Goal: Task Accomplishment & Management: Use online tool/utility

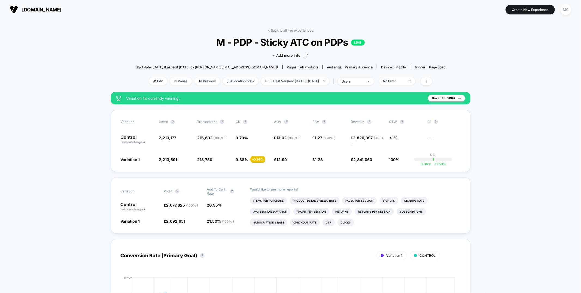
click at [295, 33] on div "< Back to all live experiences M - PDP - Sticky ATC on PDPs LIVE Click to view …" at bounding box center [291, 60] width 310 height 64
click at [295, 31] on link "< Back to all live experiences" at bounding box center [290, 30] width 45 height 4
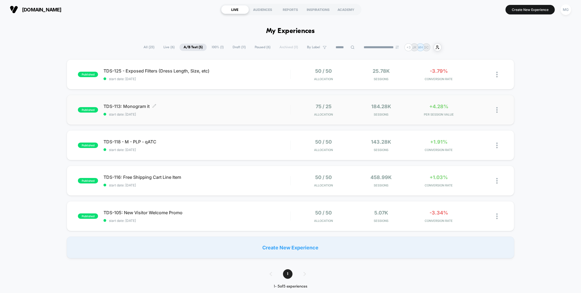
click at [235, 114] on span "start date: [DATE]" at bounding box center [196, 114] width 186 height 4
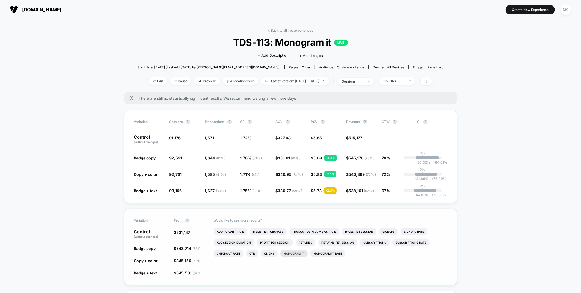
click at [298, 250] on li "Monogram It" at bounding box center [293, 253] width 27 height 8
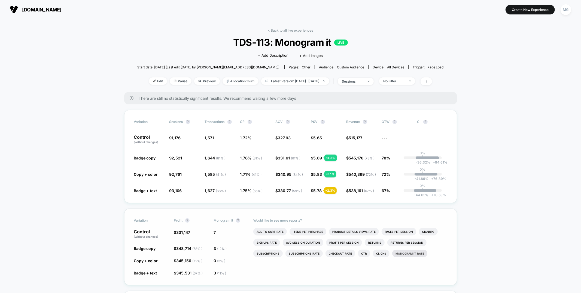
click at [397, 255] on li "Monogram It Rate" at bounding box center [409, 253] width 35 height 8
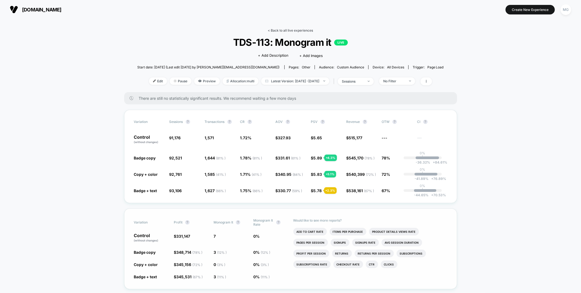
click at [292, 29] on link "< Back to all live experiences" at bounding box center [290, 30] width 45 height 4
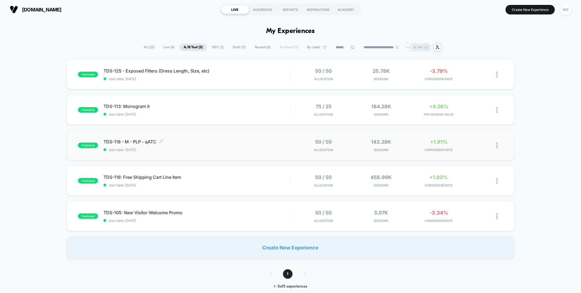
click at [222, 141] on span "TDS-118 - M - PLP - qATC Click to edit experience details" at bounding box center [196, 141] width 186 height 5
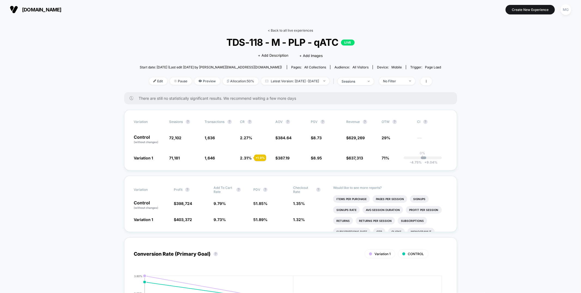
click at [287, 30] on link "< Back to all live experiences" at bounding box center [290, 30] width 45 height 4
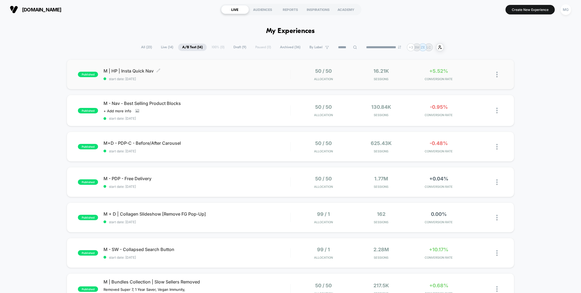
click at [238, 79] on span "start date: [DATE]" at bounding box center [196, 79] width 186 height 4
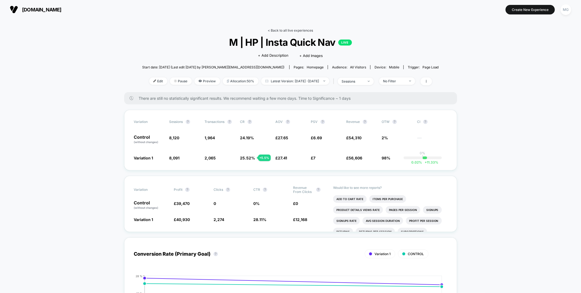
click at [281, 30] on link "< Back to all live experiences" at bounding box center [290, 30] width 45 height 4
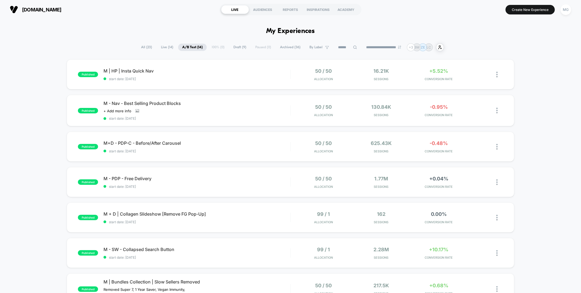
click at [233, 48] on span "Draft ( 9 )" at bounding box center [239, 47] width 21 height 7
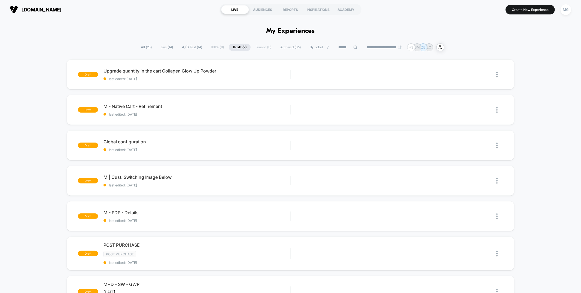
click at [283, 47] on span "Archived ( 36 )" at bounding box center [290, 47] width 29 height 7
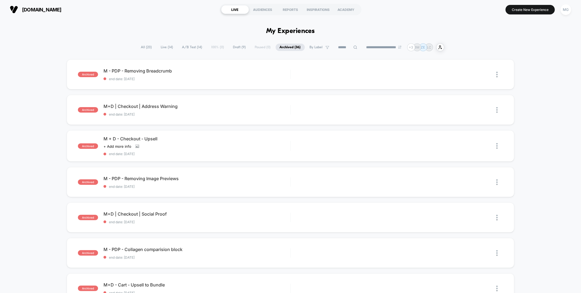
click at [194, 47] on span "A/B Test ( 14 )" at bounding box center [192, 47] width 28 height 7
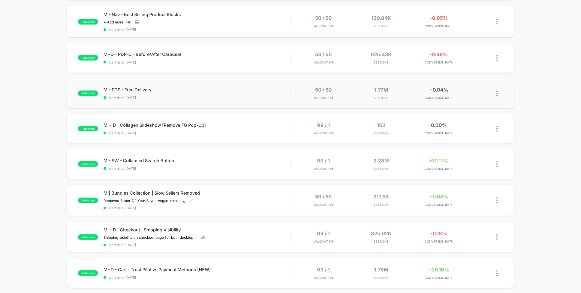
scroll to position [85, 0]
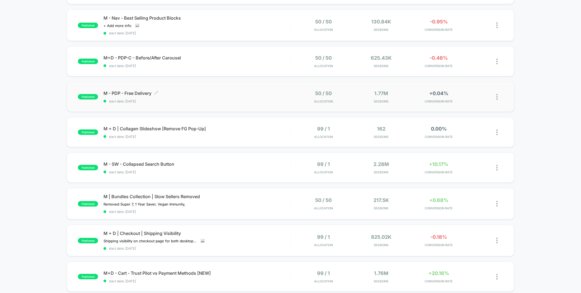
click at [224, 91] on span "M - PDP - Free Delivery Click to edit experience details" at bounding box center [196, 92] width 186 height 5
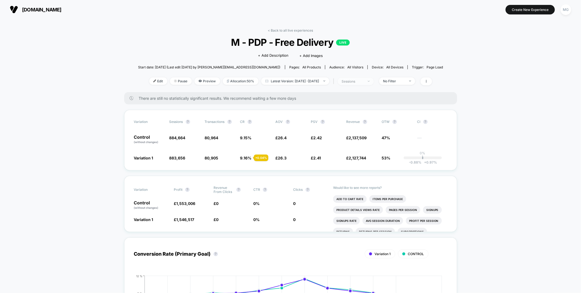
click at [356, 83] on span "sessions" at bounding box center [356, 81] width 36 height 7
click at [351, 111] on span "Sessions with impressions" at bounding box center [361, 113] width 46 height 5
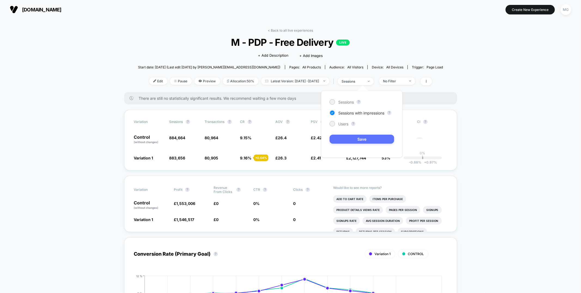
click at [341, 138] on button "Save" at bounding box center [361, 138] width 65 height 9
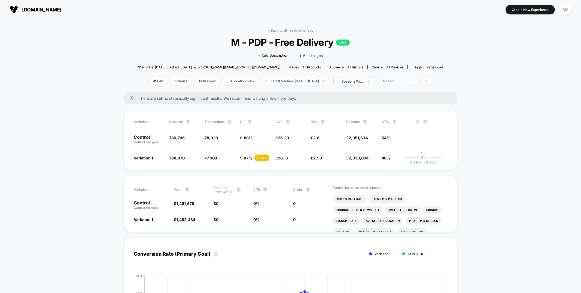
click at [409, 81] on div at bounding box center [407, 81] width 4 height 0
click at [397, 103] on span "Mobile Visitors" at bounding box center [402, 101] width 26 height 5
click at [398, 163] on button "Save" at bounding box center [405, 159] width 50 height 9
click at [415, 81] on span "Mobile" at bounding box center [397, 80] width 36 height 7
click at [398, 135] on span "New Visitors" at bounding box center [400, 133] width 22 height 5
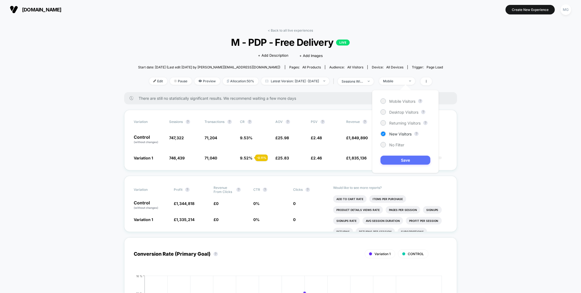
click at [397, 157] on button "Save" at bounding box center [405, 159] width 50 height 9
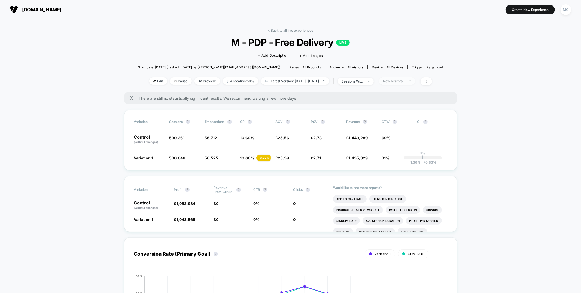
click at [405, 81] on div "New Visitors" at bounding box center [394, 81] width 22 height 4
click at [399, 124] on span "Returning Visitors" at bounding box center [404, 123] width 31 height 5
click at [395, 159] on button "Save" at bounding box center [405, 159] width 50 height 9
click at [307, 30] on link "< Back to all live experiences" at bounding box center [290, 30] width 45 height 4
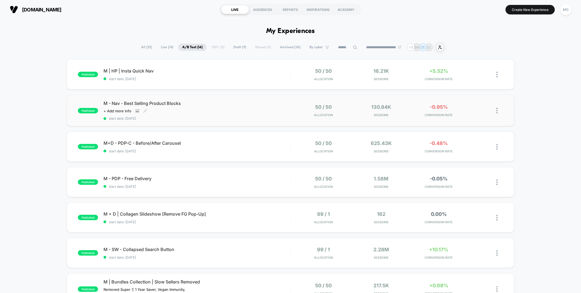
click at [227, 116] on span "start date: 9/3/2025" at bounding box center [196, 118] width 186 height 4
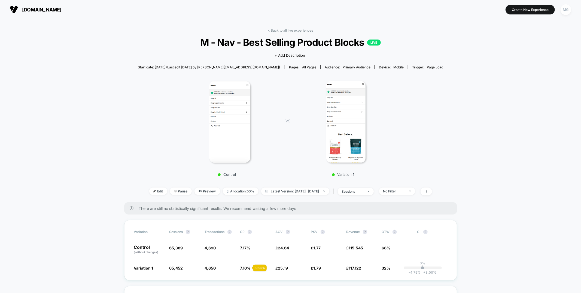
click at [569, 8] on div "MG" at bounding box center [565, 9] width 11 height 11
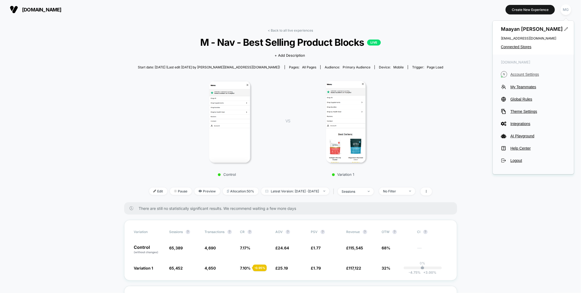
click at [522, 75] on span "Account Settings" at bounding box center [537, 74] width 55 height 4
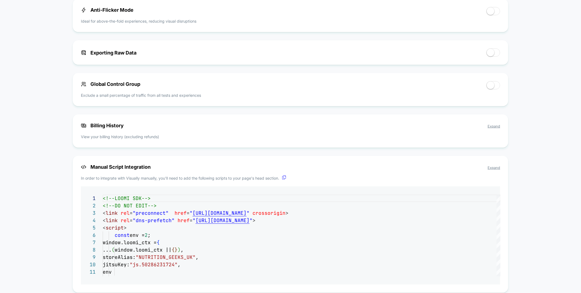
scroll to position [354, 0]
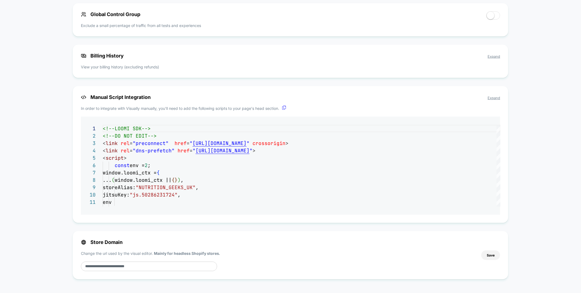
click at [151, 66] on p "View your billing history (excluding refunds)" at bounding box center [290, 67] width 419 height 6
click at [497, 54] on span "Expand" at bounding box center [493, 56] width 13 height 4
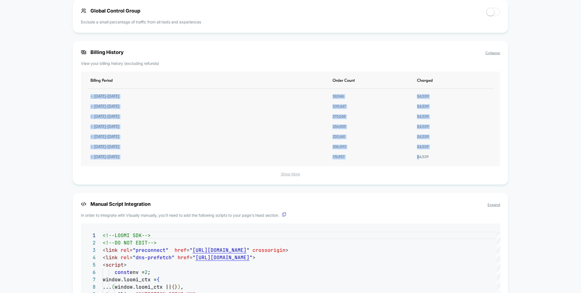
drag, startPoint x: 418, startPoint y: 163, endPoint x: 422, endPoint y: 94, distance: 69.0
click at [422, 94] on div "Billing Period Order Count Charged + 09.04.2025 - 10.04.2025 38,946 $ 4,539 + 0…" at bounding box center [290, 119] width 419 height 94
click at [419, 139] on div "$ 4,539" at bounding box center [422, 136] width 17 height 5
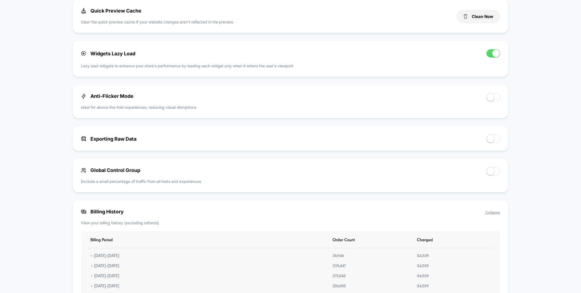
scroll to position [0, 0]
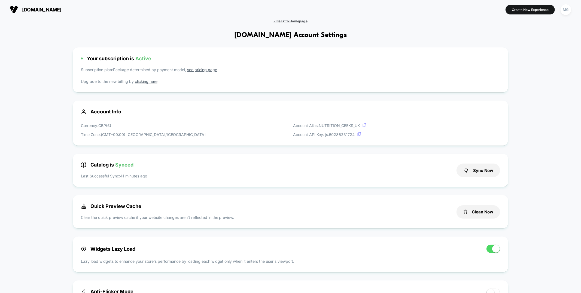
click at [288, 22] on span "< Back to Homepage" at bounding box center [290, 21] width 34 height 4
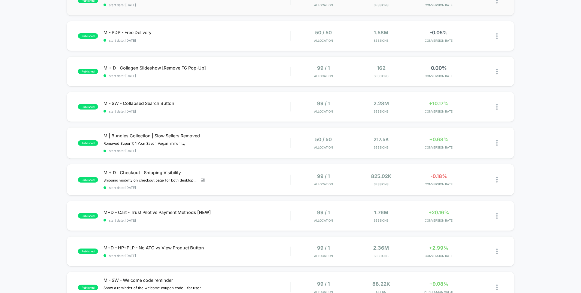
scroll to position [149, 0]
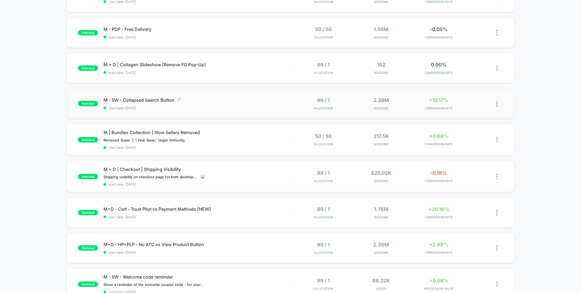
click at [247, 100] on span "M - SW - Collapsed Search Button Click to edit experience details" at bounding box center [196, 99] width 186 height 5
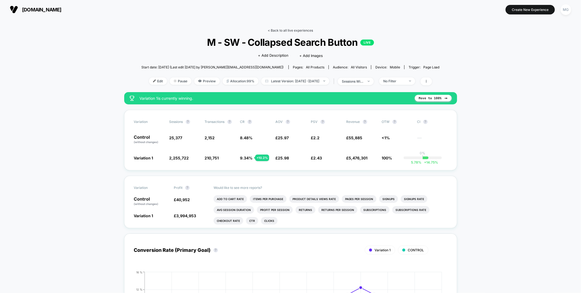
click at [282, 29] on link "< Back to all live experiences" at bounding box center [290, 30] width 45 height 4
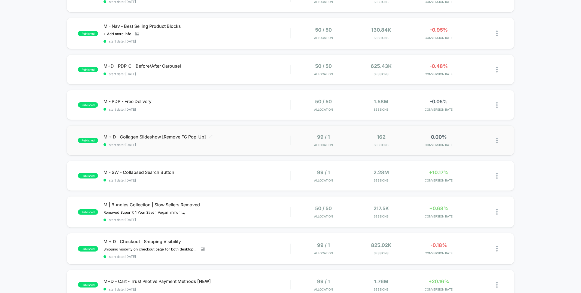
scroll to position [130, 0]
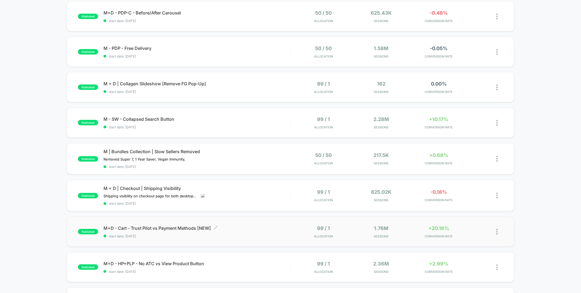
click at [263, 231] on div "M+D - Cart - Trust Pilot vs Payment Methods [NEW] Click to edit experience deta…" at bounding box center [196, 231] width 186 height 13
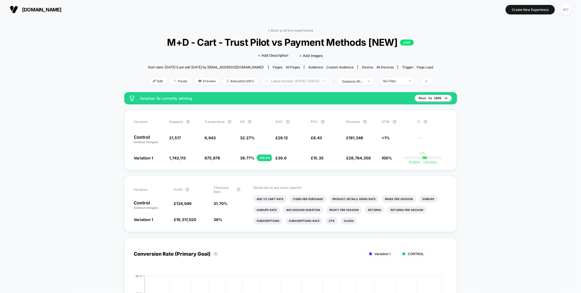
click at [274, 78] on span "Latest Version: Jun 26, 2025 - Sep 4, 2025" at bounding box center [295, 80] width 68 height 7
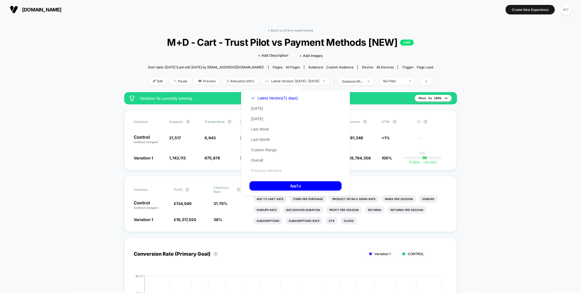
click at [267, 169] on button "Previous Versions" at bounding box center [266, 170] width 34 height 5
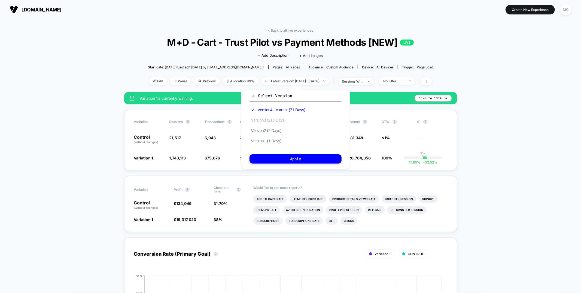
click at [274, 118] on button "Version 3 (213 Days)" at bounding box center [268, 120] width 38 height 5
click at [298, 28] on link "< Back to all live experiences" at bounding box center [290, 30] width 45 height 4
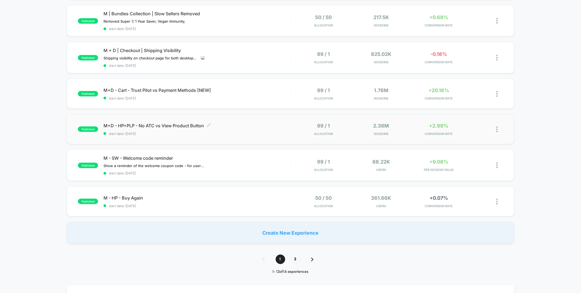
scroll to position [269, 0]
click at [298, 258] on span "2" at bounding box center [295, 258] width 10 height 10
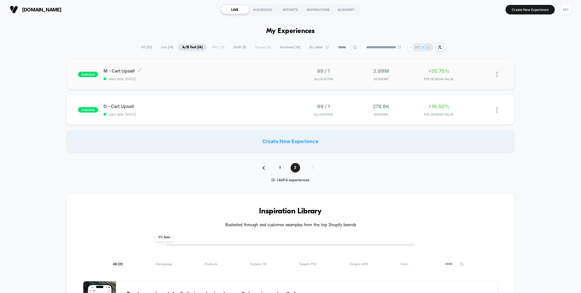
click at [223, 74] on div "M - Cart Upsell Click to edit experience details Click to edit experience detai…" at bounding box center [196, 74] width 186 height 13
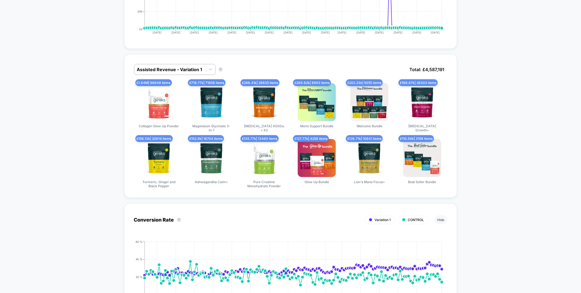
scroll to position [315, 0]
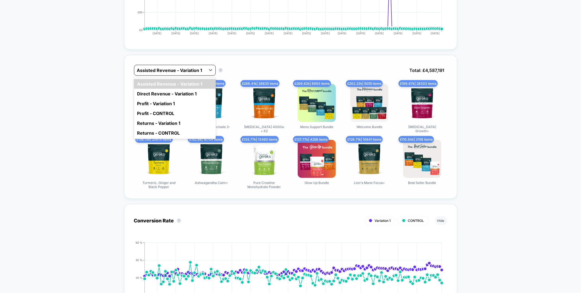
click at [147, 69] on div at bounding box center [170, 70] width 66 height 7
click at [146, 91] on div "Direct Revenue - Variation 1" at bounding box center [175, 94] width 82 height 10
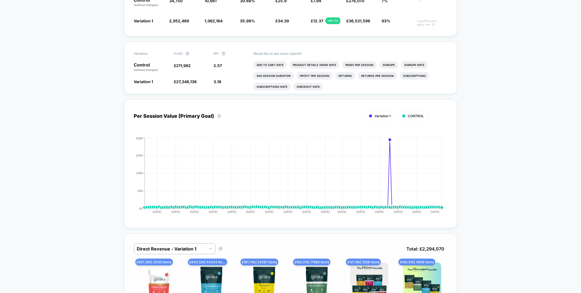
scroll to position [0, 0]
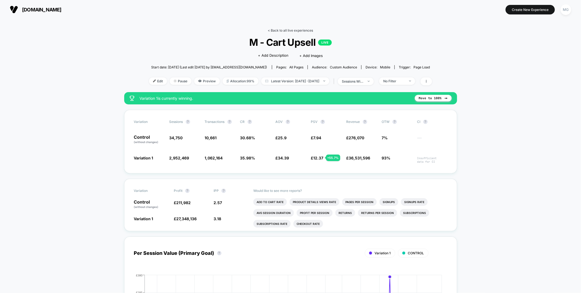
click at [279, 30] on link "< Back to all live experiences" at bounding box center [290, 30] width 45 height 4
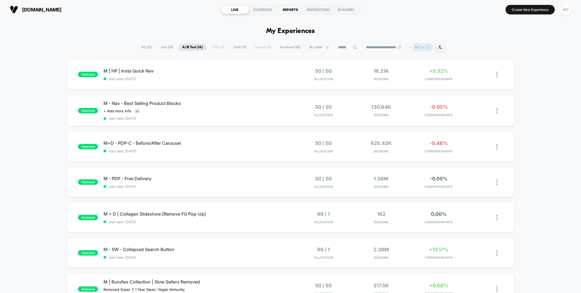
click at [298, 10] on div "REPORTS" at bounding box center [291, 9] width 28 height 9
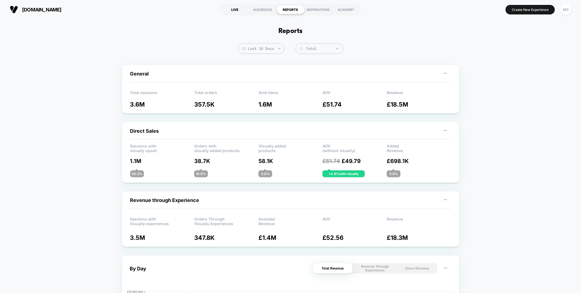
click at [237, 11] on div "LIVE" at bounding box center [235, 9] width 28 height 9
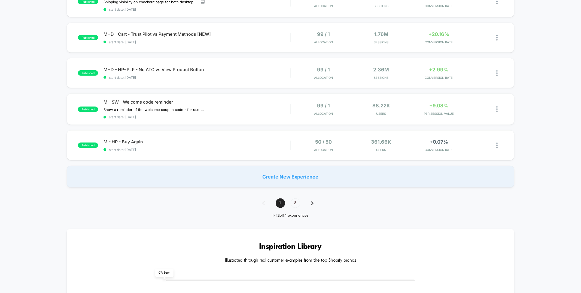
scroll to position [262, 0]
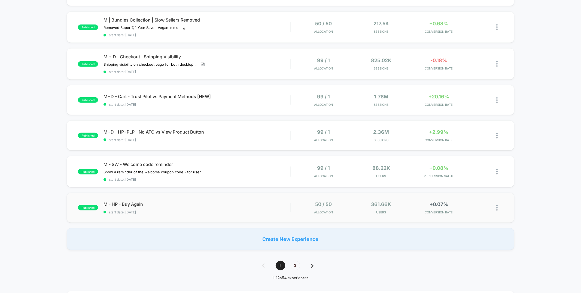
click at [211, 192] on div "published M - HP - Buy Again start date: 5/15/2025 50 / 50 Allocation 361.66k U…" at bounding box center [290, 207] width 447 height 30
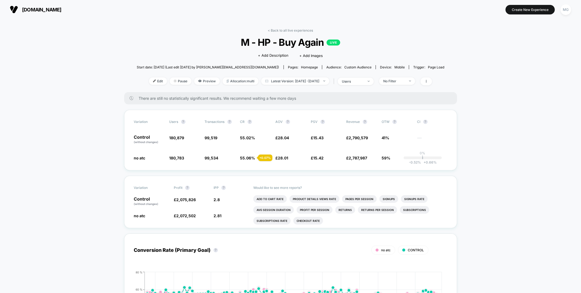
click at [357, 76] on div "< Back to all live experiences M - HP - Buy Again LIVE Click to edit experience…" at bounding box center [291, 60] width 308 height 64
click at [356, 82] on div "users" at bounding box center [353, 81] width 22 height 4
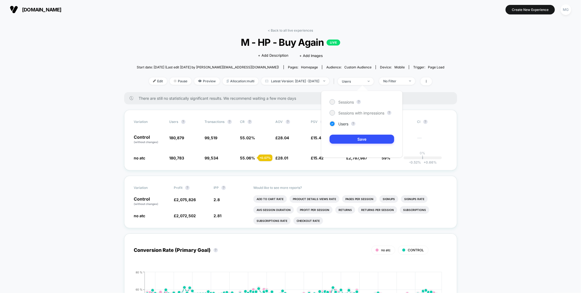
click at [341, 117] on div "Sessions ? Sessions with impressions ? Users ? Save" at bounding box center [361, 124] width 81 height 67
click at [343, 114] on span "Sessions with impressions" at bounding box center [361, 113] width 46 height 5
click at [343, 141] on button "Save" at bounding box center [361, 138] width 65 height 9
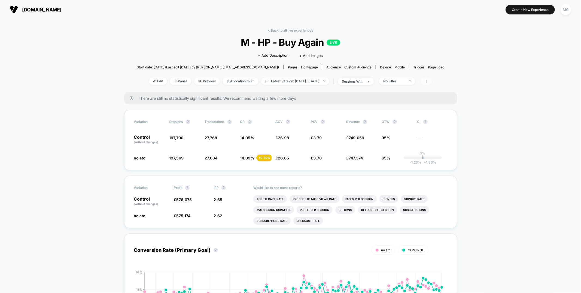
click at [432, 82] on span at bounding box center [425, 81] width 11 height 8
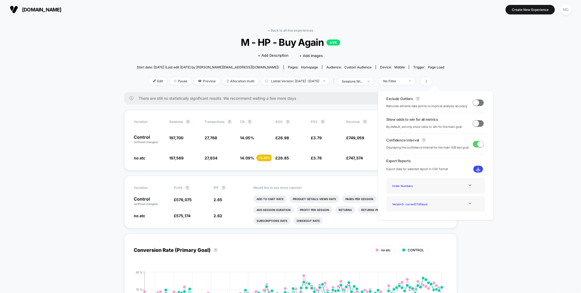
click at [477, 102] on span at bounding box center [478, 102] width 11 height 7
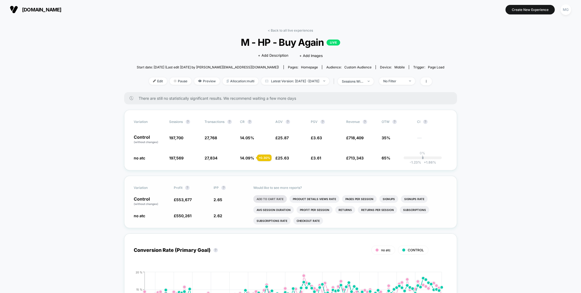
click at [260, 199] on li "Add To Cart Rate" at bounding box center [269, 199] width 33 height 8
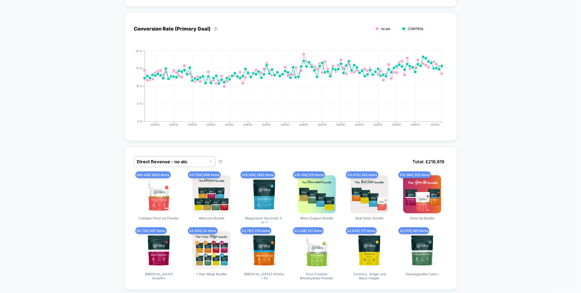
scroll to position [229, 0]
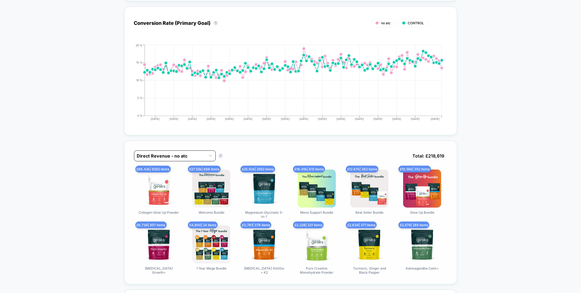
click at [187, 155] on div at bounding box center [170, 155] width 66 height 7
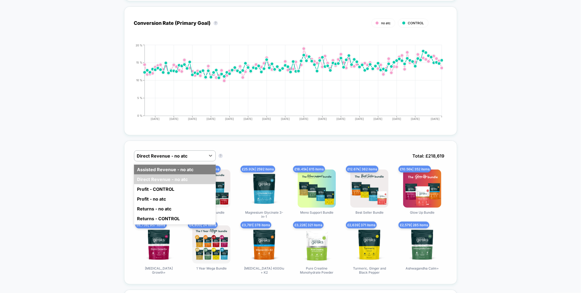
scroll to position [230, 0]
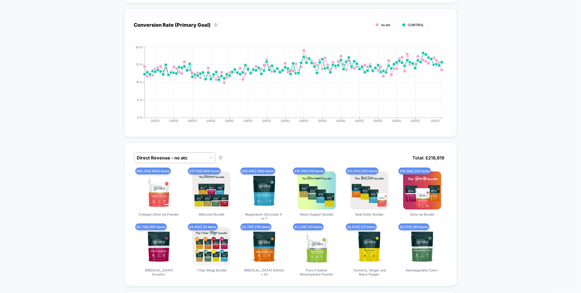
click at [266, 126] on icon "2025-05-19 2025-05-26 2025-06-02 2025-06-09 2025-06-16 2025-06-23 2025-06-30 20…" at bounding box center [285, 86] width 316 height 82
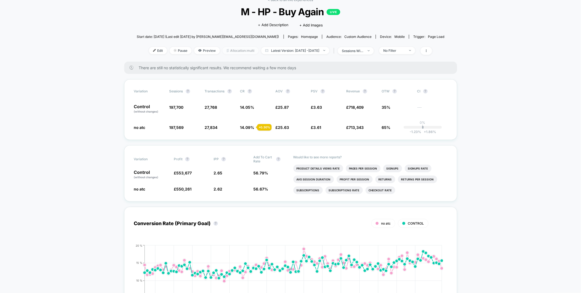
scroll to position [0, 0]
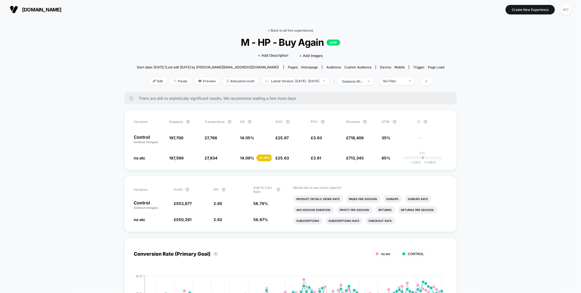
click at [302, 30] on link "< Back to all live experiences" at bounding box center [290, 30] width 45 height 4
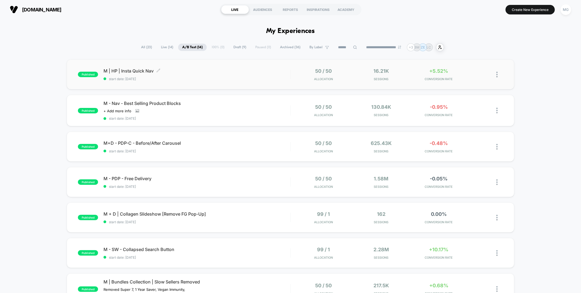
click at [254, 80] on span "start date: 9/3/2025" at bounding box center [196, 79] width 186 height 4
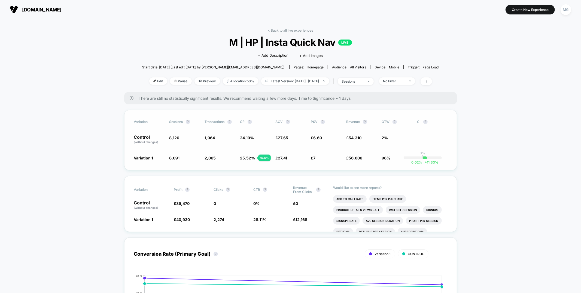
scroll to position [0, 0]
click at [293, 29] on link "< Back to all live experiences" at bounding box center [290, 30] width 45 height 4
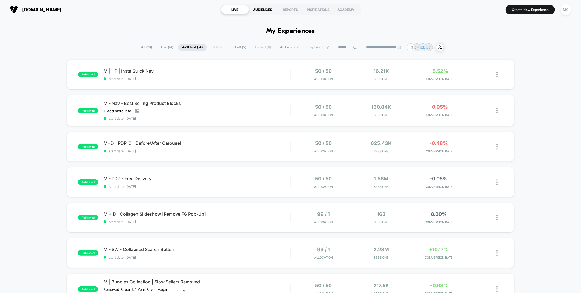
click at [268, 12] on div "AUDIENCES" at bounding box center [263, 9] width 28 height 9
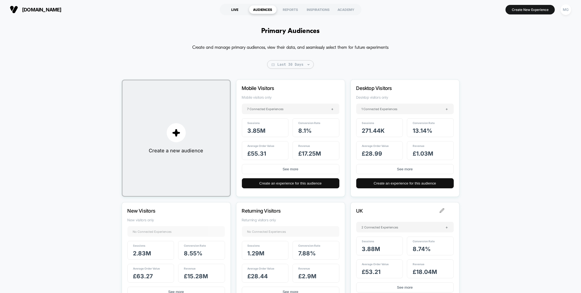
click at [233, 9] on div "LIVE" at bounding box center [235, 9] width 28 height 9
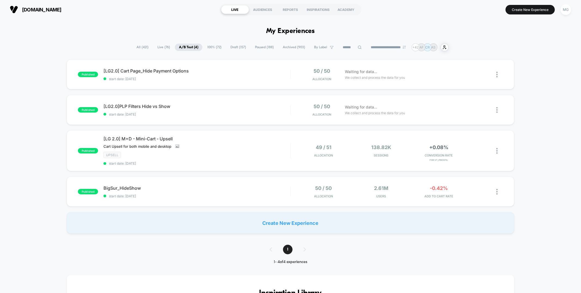
click at [236, 48] on span "Draft ( 157 )" at bounding box center [238, 47] width 24 height 7
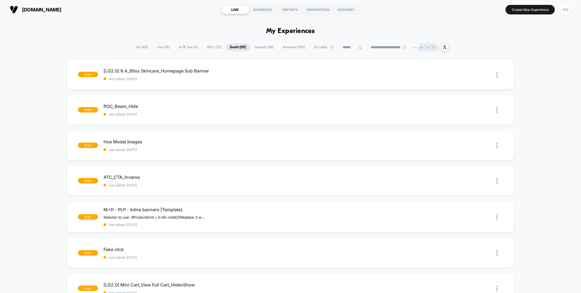
click at [217, 47] on span "100% ( 72 )" at bounding box center [214, 47] width 22 height 7
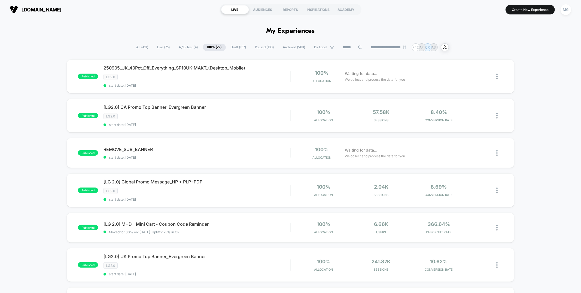
click at [251, 48] on span "Paused ( 188 )" at bounding box center [264, 47] width 27 height 7
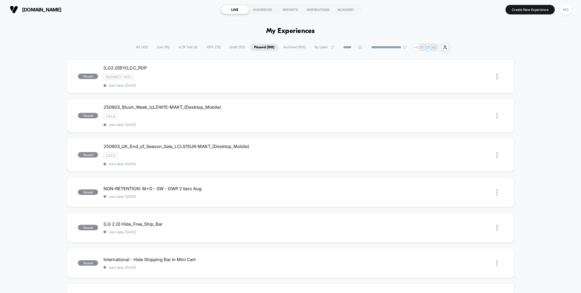
click at [203, 50] on span "100% ( 72 )" at bounding box center [213, 47] width 22 height 7
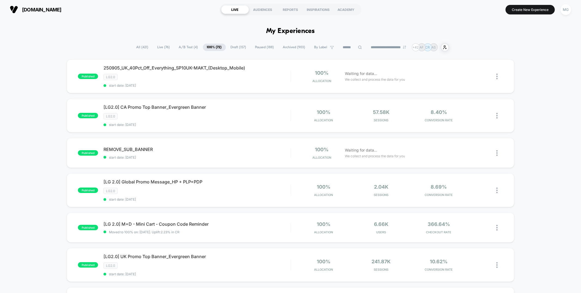
click at [140, 46] on span "All ( 421 )" at bounding box center [142, 47] width 20 height 7
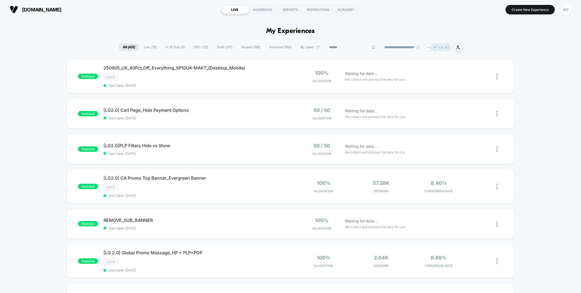
click at [343, 45] on input at bounding box center [352, 47] width 54 height 7
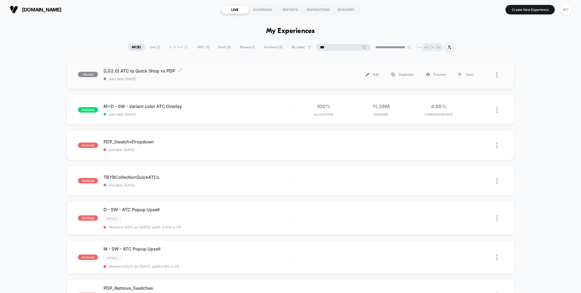
type input "***"
click at [211, 71] on span "[LG2.0] ATC to Quick Shop vs PDP Click to edit experience details" at bounding box center [196, 70] width 186 height 5
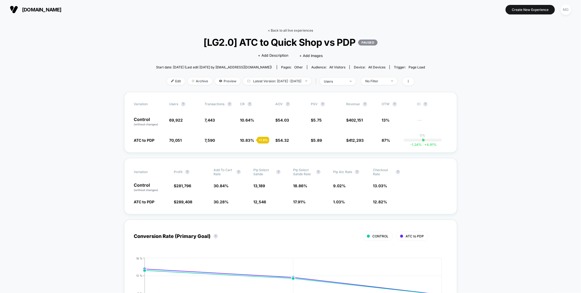
click at [293, 30] on link "< Back to all live experiences" at bounding box center [290, 30] width 45 height 4
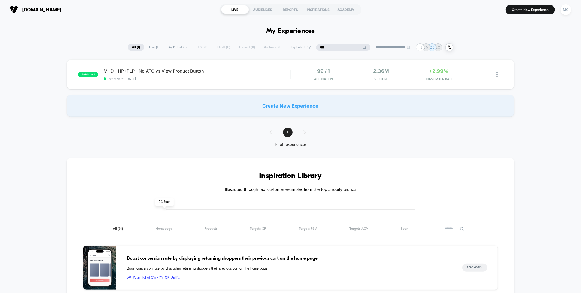
click at [335, 46] on input "***" at bounding box center [343, 47] width 54 height 7
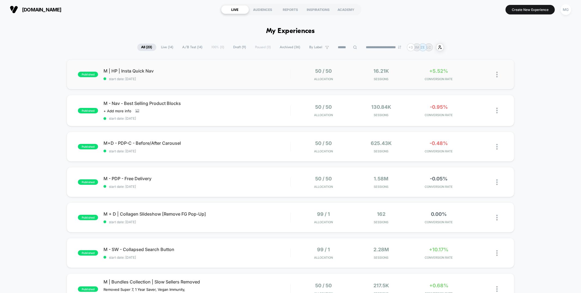
click at [237, 81] on div "published M | HP | Insta Quick Nav start date: [DATE] 50 / 50 Allocation 16.21k…" at bounding box center [290, 74] width 447 height 30
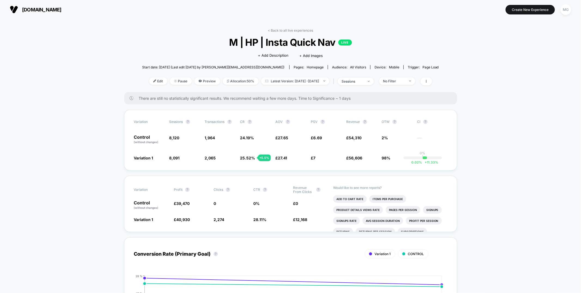
click at [291, 28] on link "< Back to all live experiences" at bounding box center [290, 30] width 45 height 4
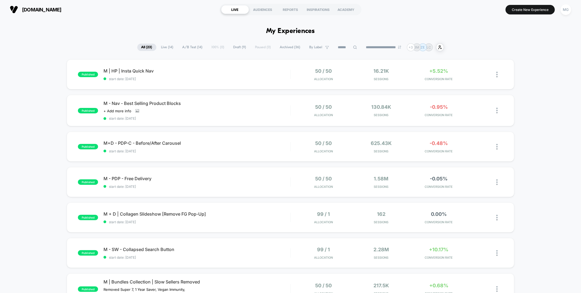
click at [234, 46] on span "Draft ( 9 )" at bounding box center [239, 47] width 21 height 7
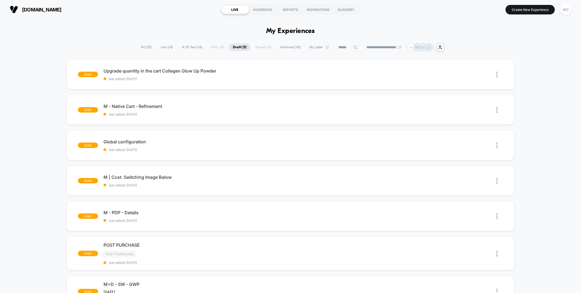
click at [150, 45] on span "All ( 23 )" at bounding box center [146, 47] width 19 height 7
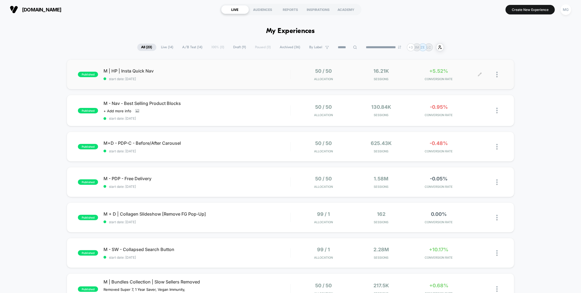
click at [479, 74] on icon at bounding box center [479, 74] width 3 height 3
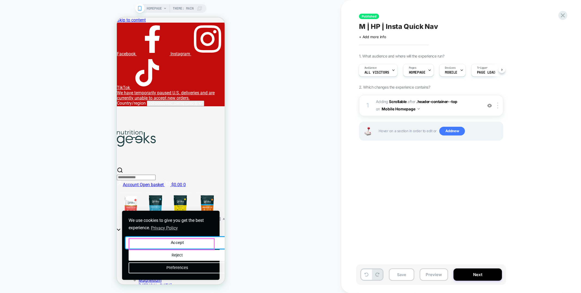
click at [196, 241] on button "Accept" at bounding box center [176, 242] width 103 height 11
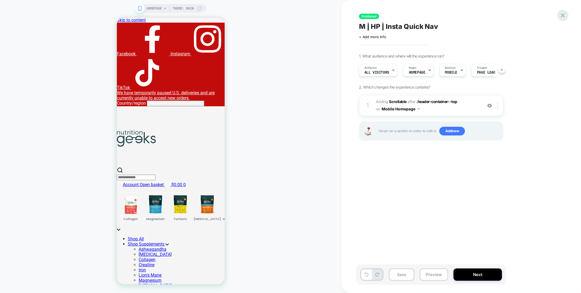
click at [562, 14] on icon at bounding box center [563, 15] width 4 height 4
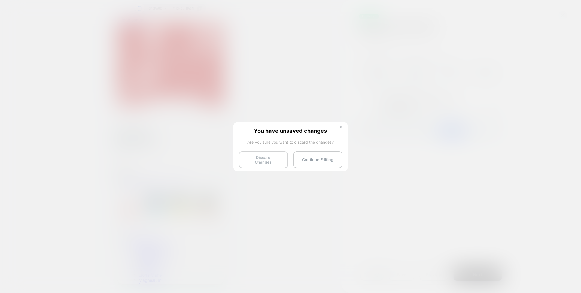
click at [249, 159] on button "Discard Changes" at bounding box center [263, 159] width 49 height 17
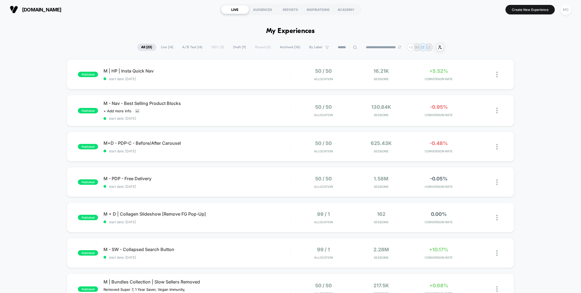
click at [566, 10] on div "MG" at bounding box center [565, 9] width 11 height 11
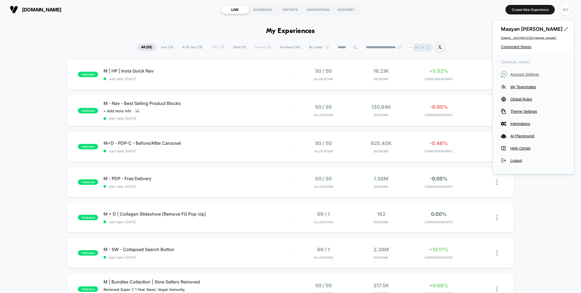
click at [522, 74] on span "Account Settings" at bounding box center [537, 74] width 55 height 4
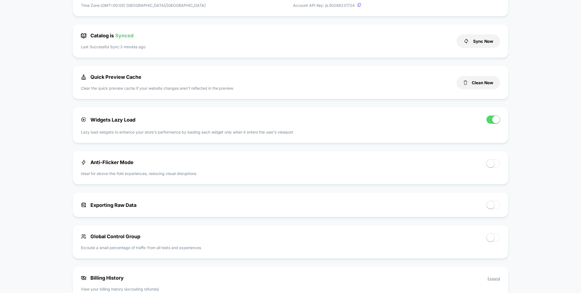
scroll to position [130, 0]
click at [488, 165] on span at bounding box center [490, 163] width 8 height 8
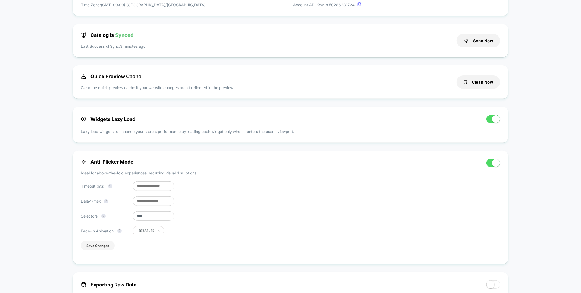
click at [96, 246] on button "Save Changes" at bounding box center [98, 246] width 34 height 10
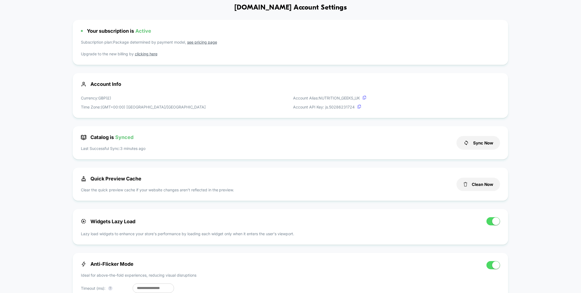
scroll to position [0, 0]
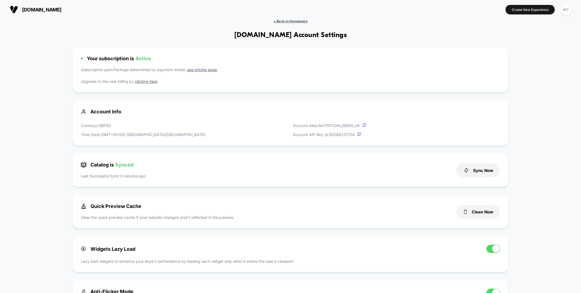
click at [281, 20] on span "< Back to Homepage" at bounding box center [290, 21] width 34 height 4
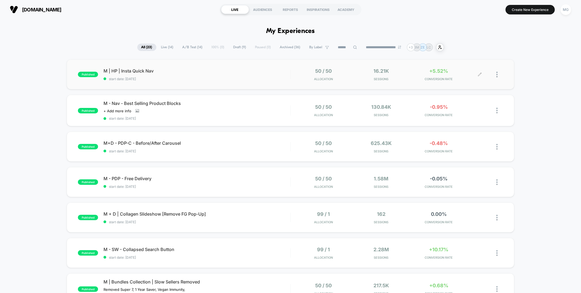
click at [495, 73] on div at bounding box center [491, 74] width 23 height 13
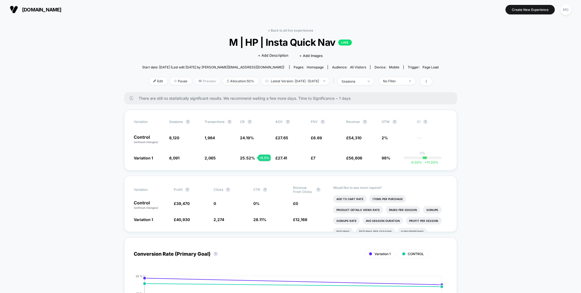
click at [196, 79] on span "Preview" at bounding box center [207, 80] width 26 height 7
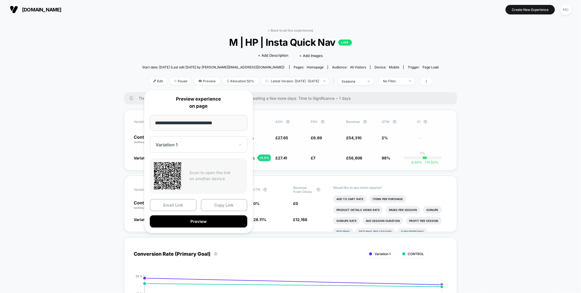
drag, startPoint x: 213, startPoint y: 205, endPoint x: 194, endPoint y: 156, distance: 53.1
click at [213, 205] on button "Copy Link" at bounding box center [224, 205] width 47 height 12
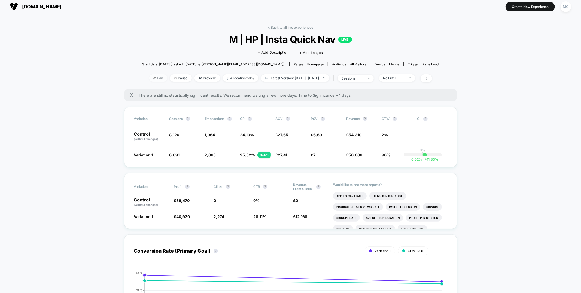
scroll to position [4, 0]
click at [272, 26] on link "< Back to all live experiences" at bounding box center [290, 27] width 45 height 4
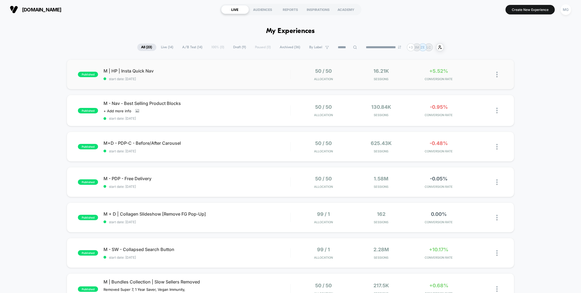
click at [230, 82] on div "published M | HP | Insta Quick Nav start date: 9/3/2025 50 / 50 Allocation 16.2…" at bounding box center [290, 74] width 447 height 30
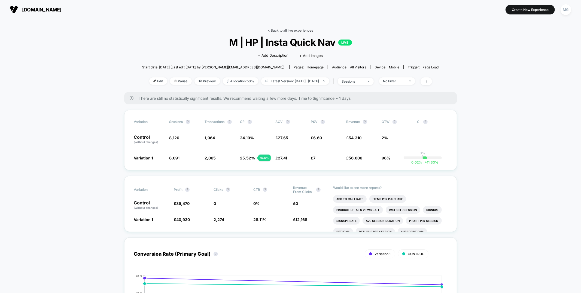
click at [294, 31] on link "< Back to all live experiences" at bounding box center [290, 30] width 45 height 4
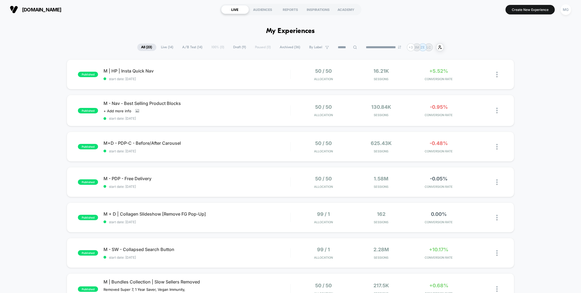
click at [233, 48] on span "Draft ( 9 )" at bounding box center [239, 47] width 21 height 7
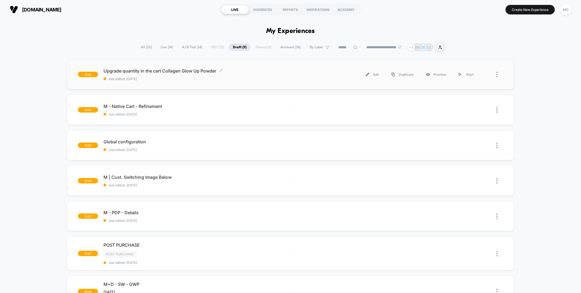
click at [154, 76] on div "Upgrade quantity in the cart Collagen Glow Up Powder Click to edit experience d…" at bounding box center [196, 74] width 186 height 13
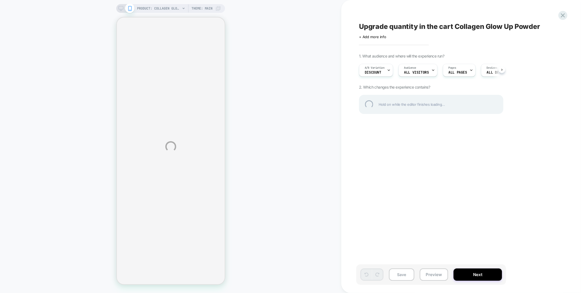
click at [432, 275] on div "PRODUCT: Collagen Glow Up Powder PRODUCT: Collagen Glow Up Powder Theme: MAIN U…" at bounding box center [290, 146] width 581 height 293
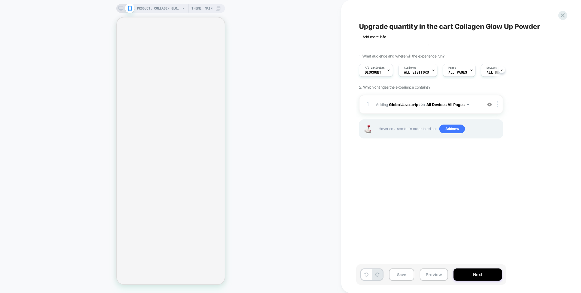
scroll to position [0, 0]
click at [432, 275] on button "Preview" at bounding box center [433, 274] width 28 height 12
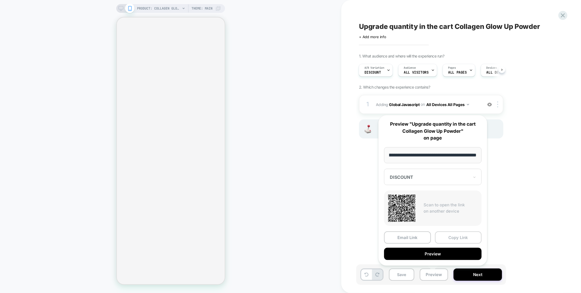
scroll to position [0, 0]
click at [449, 240] on button "Copy Link" at bounding box center [458, 237] width 47 height 12
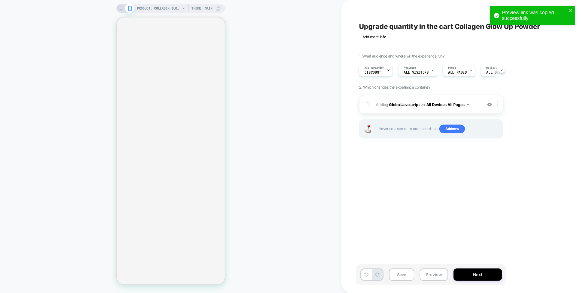
select select "**********"
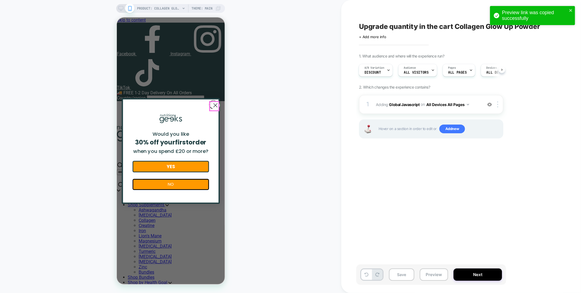
click at [213, 106] on circle "Close dialog" at bounding box center [215, 105] width 8 height 8
click at [451, 111] on div "1 Adding Global Javascript on All Devices All Pages Add Before Add After Target…" at bounding box center [431, 104] width 144 height 19
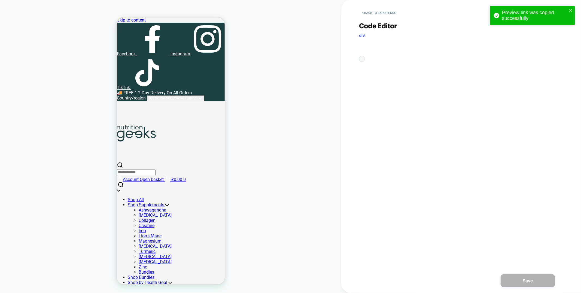
scroll to position [73, 0]
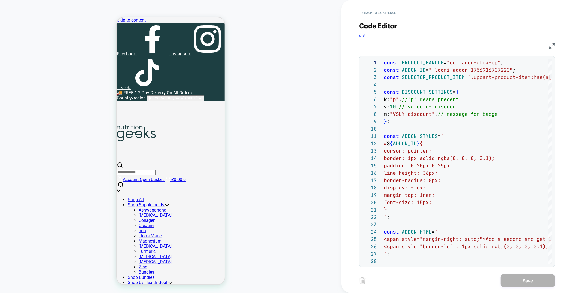
click at [551, 46] on img at bounding box center [552, 46] width 6 height 6
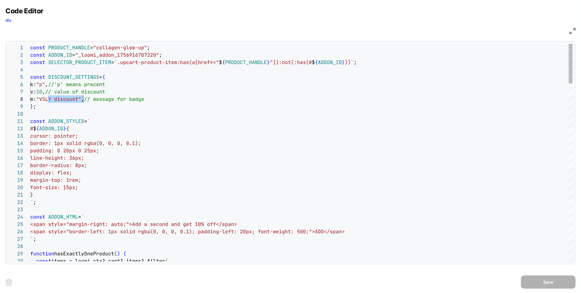
scroll to position [51, 56]
drag, startPoint x: 48, startPoint y: 99, endPoint x: 85, endPoint y: 97, distance: 36.8
type textarea "**********"
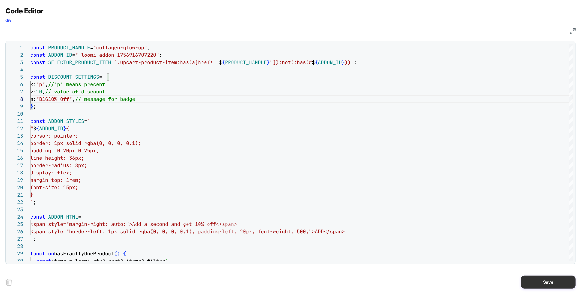
click at [565, 284] on button "Save" at bounding box center [548, 281] width 54 height 13
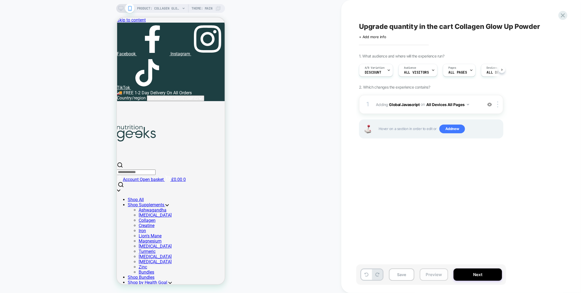
scroll to position [0, 0]
drag, startPoint x: 406, startPoint y: 275, endPoint x: 425, endPoint y: 275, distance: 18.8
click at [406, 275] on button "Save" at bounding box center [401, 274] width 25 height 12
click at [431, 275] on button "Preview" at bounding box center [433, 274] width 28 height 12
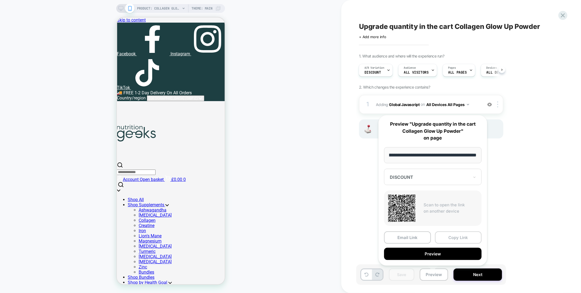
scroll to position [0, 0]
click at [446, 240] on button "Copy Link" at bounding box center [458, 237] width 47 height 12
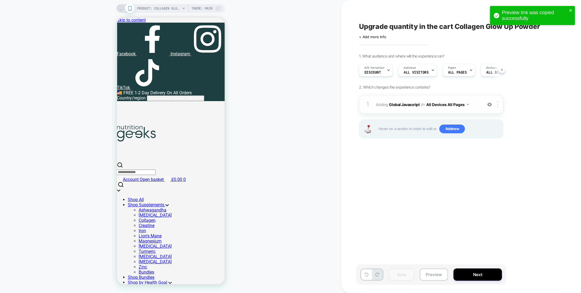
click at [439, 111] on div "1 Adding Global Javascript on All Devices All Pages Add Before Add After Target…" at bounding box center [431, 104] width 144 height 19
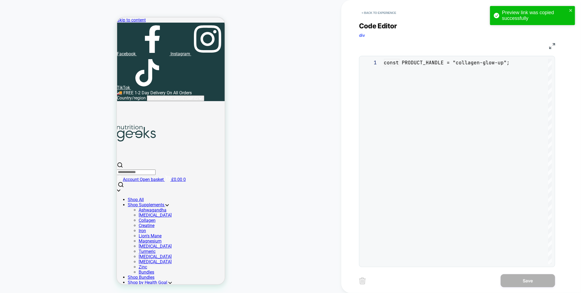
scroll to position [73, 0]
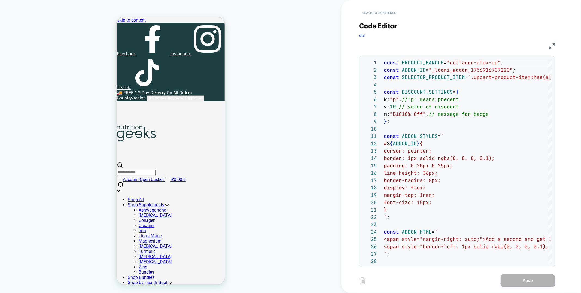
click at [383, 11] on button "< Back to experience" at bounding box center [379, 12] width 40 height 9
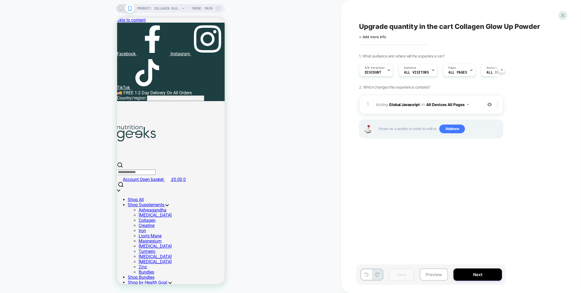
scroll to position [0, 0]
click at [467, 273] on button "Next" at bounding box center [477, 274] width 48 height 12
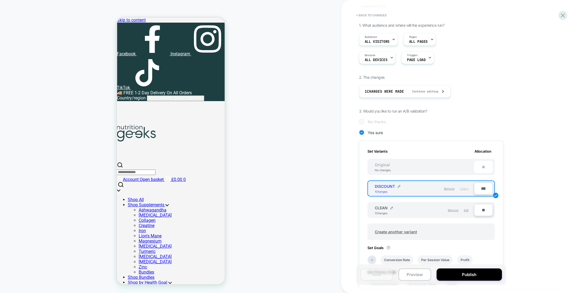
scroll to position [40, 0]
click at [481, 185] on input "***" at bounding box center [483, 187] width 19 height 12
click at [479, 186] on input "***" at bounding box center [483, 187] width 19 height 12
click at [479, 186] on input "**" at bounding box center [483, 187] width 19 height 12
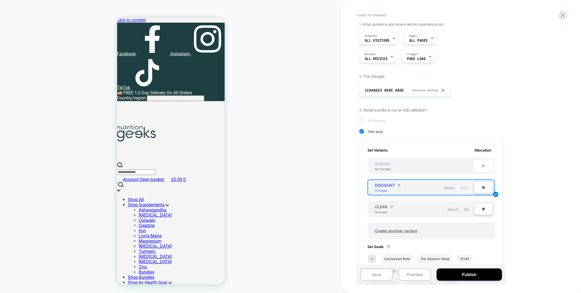
type input "**"
click at [483, 207] on input "**" at bounding box center [483, 209] width 19 height 12
type input "****"
type input "**"
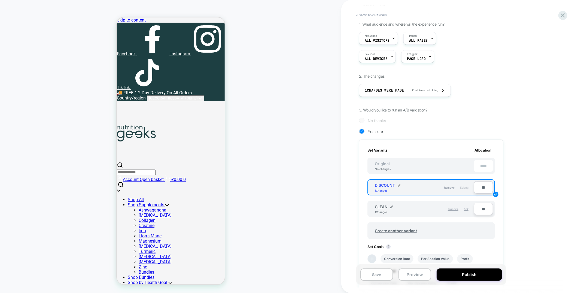
click at [480, 186] on input "**" at bounding box center [483, 187] width 19 height 12
type input "***"
type input "**"
type input "***"
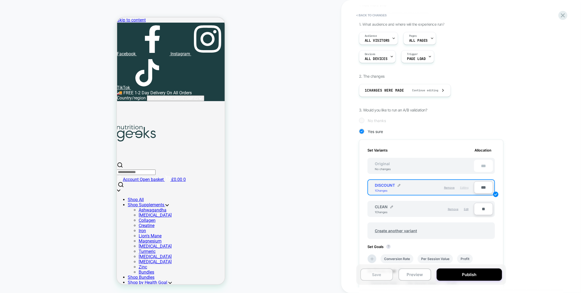
click at [391, 274] on button "Save" at bounding box center [376, 274] width 33 height 12
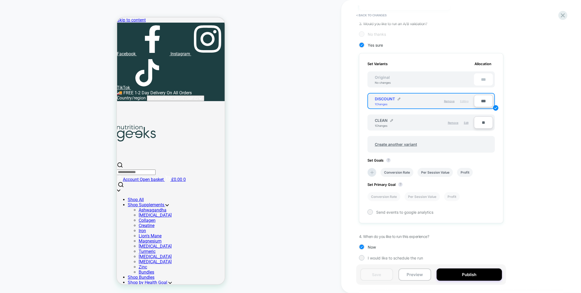
scroll to position [0, 0]
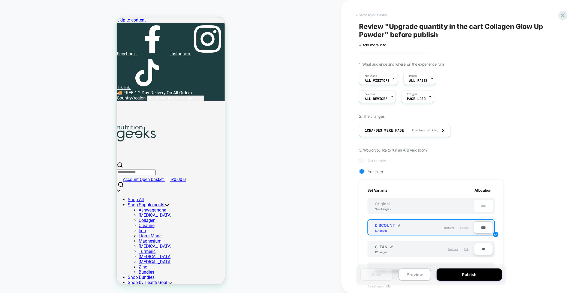
click at [361, 13] on button "< Back to changes" at bounding box center [371, 15] width 36 height 9
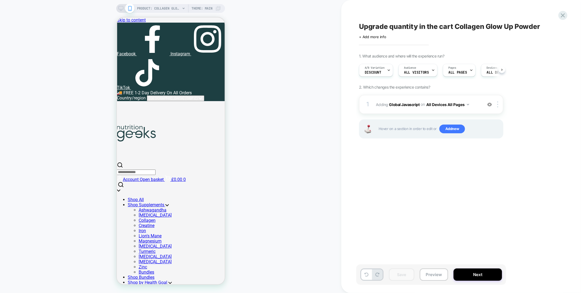
scroll to position [0, 0]
click at [386, 96] on div "1 Adding Global Javascript on All Devices All Pages Add Before Add After Target…" at bounding box center [431, 104] width 144 height 19
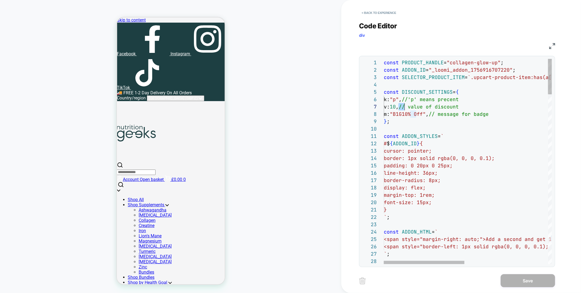
scroll to position [44, 20]
drag, startPoint x: 399, startPoint y: 106, endPoint x: 405, endPoint y: 106, distance: 5.7
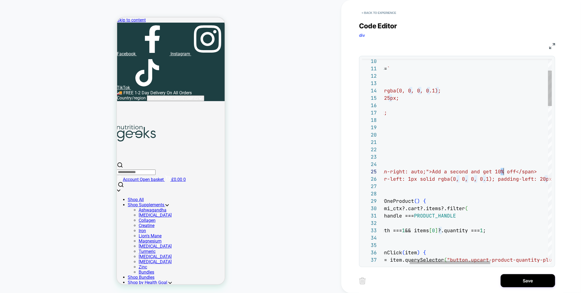
scroll to position [29, 173]
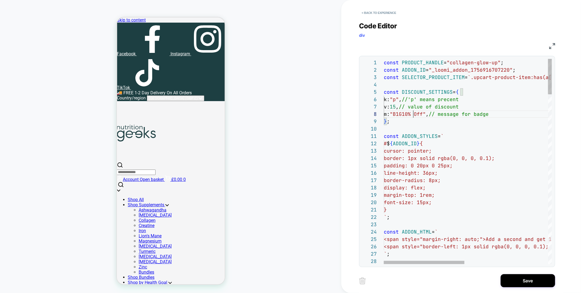
scroll to position [51, 32]
type textarea "**********"
click at [385, 13] on button "< Back to experience" at bounding box center [379, 12] width 40 height 9
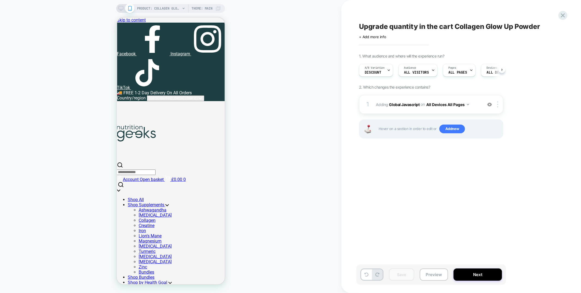
scroll to position [0, 0]
click at [565, 17] on icon at bounding box center [562, 15] width 7 height 7
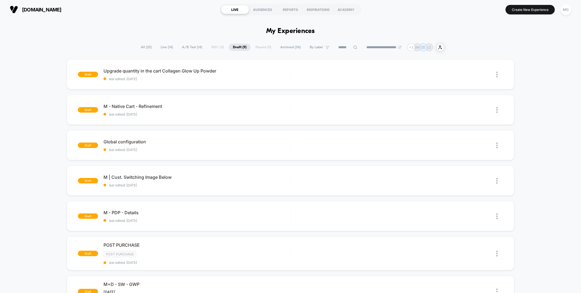
click at [191, 48] on span "A/B Test ( 14 )" at bounding box center [192, 47] width 28 height 7
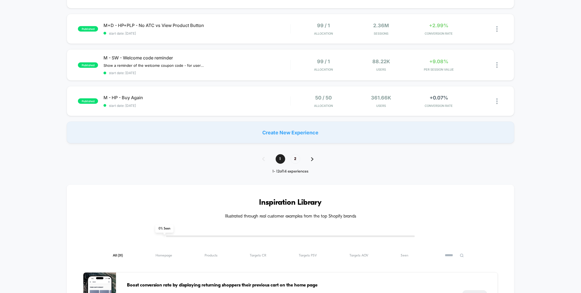
scroll to position [453, 0]
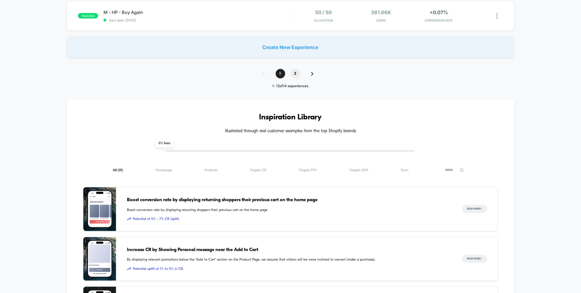
click at [293, 72] on span "2" at bounding box center [295, 74] width 10 height 10
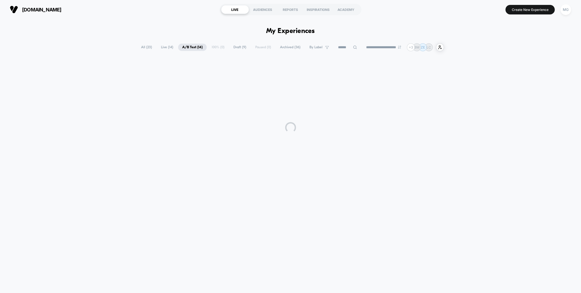
scroll to position [0, 0]
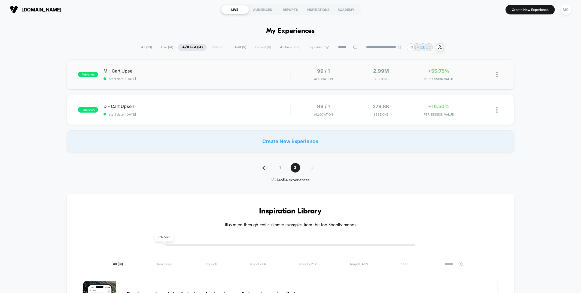
click at [200, 84] on div "published M - Cart Upsell start date: 4/14/2025 99 / 1 Allocation 2.99M Session…" at bounding box center [290, 74] width 447 height 30
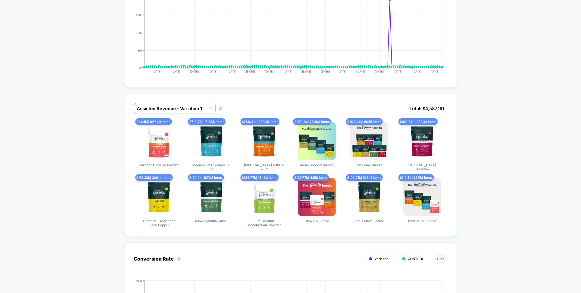
scroll to position [287, 0]
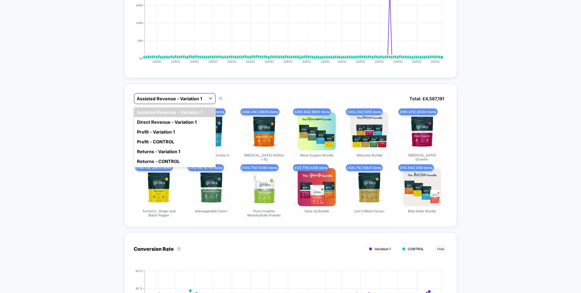
click at [155, 95] on div "Assisted Revenue - Variation 1" at bounding box center [169, 98] width 71 height 9
click at [159, 119] on div "Direct Revenue - Variation 1" at bounding box center [175, 122] width 82 height 10
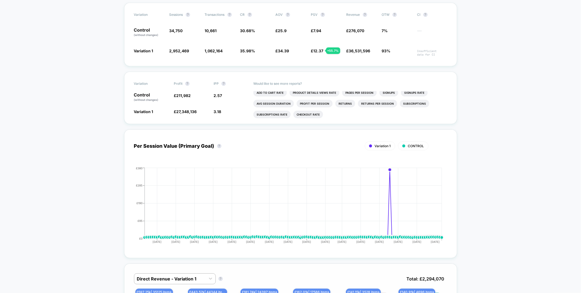
scroll to position [0, 0]
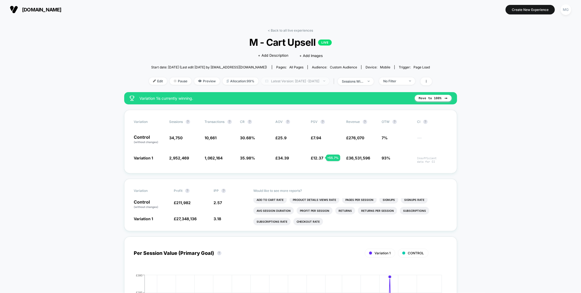
click at [269, 82] on span "Latest Version: Apr 14, 2025 - Sep 4, 2025" at bounding box center [295, 80] width 68 height 7
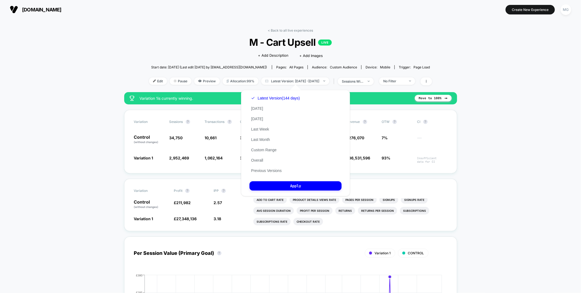
click at [261, 170] on button "Previous Versions" at bounding box center [266, 170] width 34 height 5
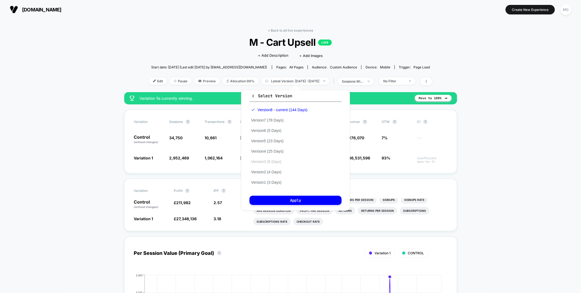
click at [262, 159] on button "Version 3 (8 Days)" at bounding box center [265, 161] width 33 height 5
click at [274, 197] on button "Apply" at bounding box center [295, 199] width 92 height 9
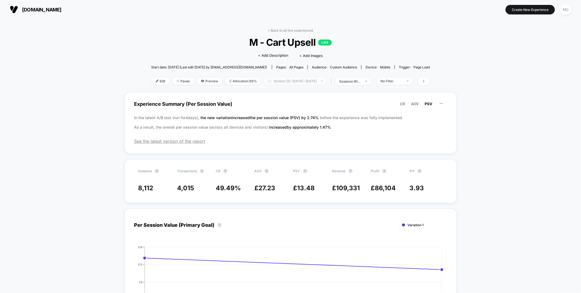
click at [286, 79] on span "Version (3): Dec 1, 2024 - Dec 8, 2024" at bounding box center [295, 80] width 63 height 7
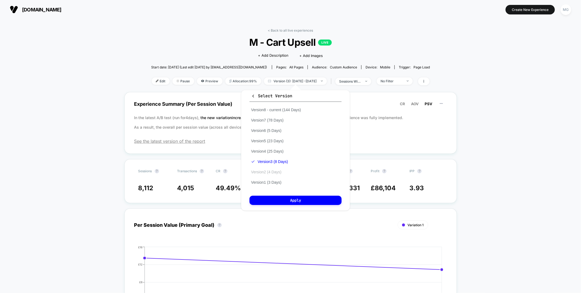
click at [274, 171] on button "Version 2 (4 Days)" at bounding box center [265, 171] width 33 height 5
click at [273, 198] on button "Apply" at bounding box center [295, 199] width 92 height 9
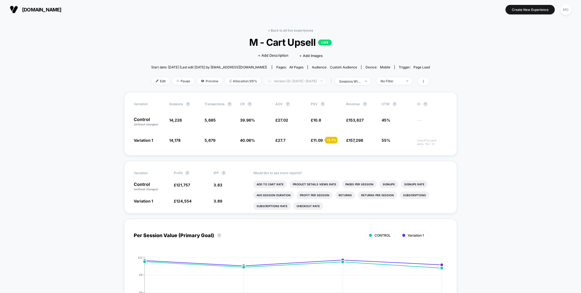
click at [295, 81] on span "Version (2): Nov 28, 2024 - Dec 1, 2024" at bounding box center [295, 80] width 63 height 7
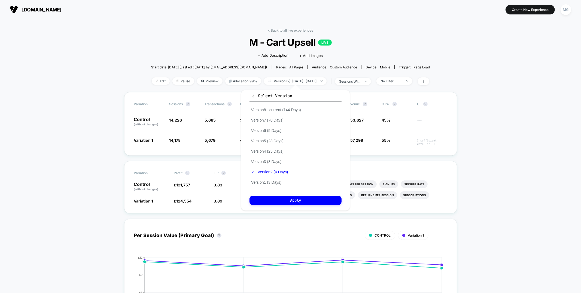
click at [251, 96] on button "Select Version" at bounding box center [295, 97] width 92 height 9
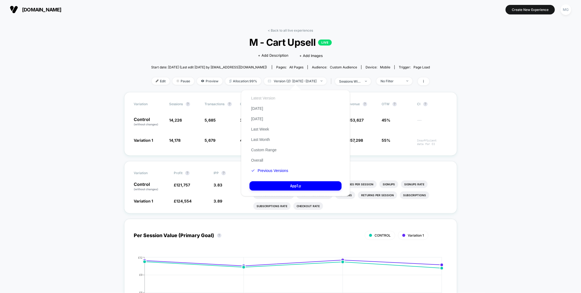
click at [252, 96] on button "Latest Version" at bounding box center [262, 98] width 27 height 5
click at [269, 184] on button "Apply" at bounding box center [295, 185] width 92 height 9
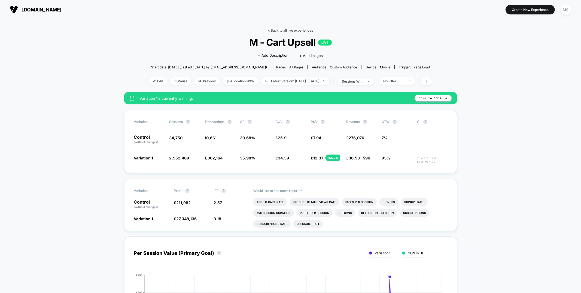
click at [273, 30] on link "< Back to all live experiences" at bounding box center [290, 30] width 45 height 4
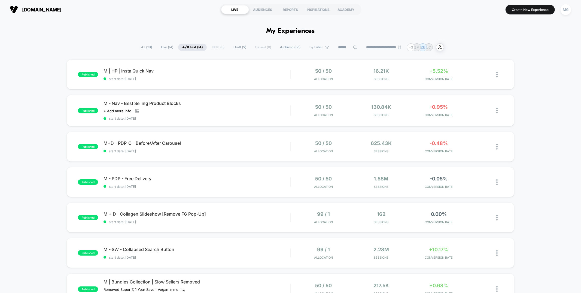
click at [238, 48] on span "Draft ( 9 )" at bounding box center [239, 47] width 21 height 7
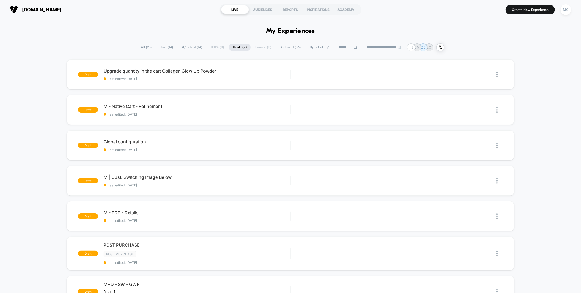
click at [192, 48] on span "A/B Test ( 14 )" at bounding box center [192, 47] width 28 height 7
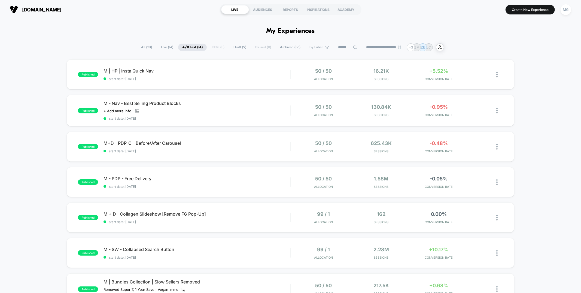
drag, startPoint x: 141, startPoint y: 47, endPoint x: 160, endPoint y: 46, distance: 18.8
click at [141, 47] on span "All ( 23 )" at bounding box center [146, 47] width 19 height 7
click at [338, 47] on input at bounding box center [347, 47] width 54 height 7
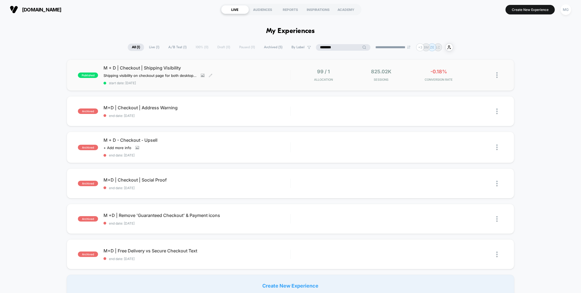
type input "********"
click at [248, 78] on div "M + D | Checkout | Shipping Visibility Shipping visibility on checkout page for…" at bounding box center [196, 75] width 186 height 20
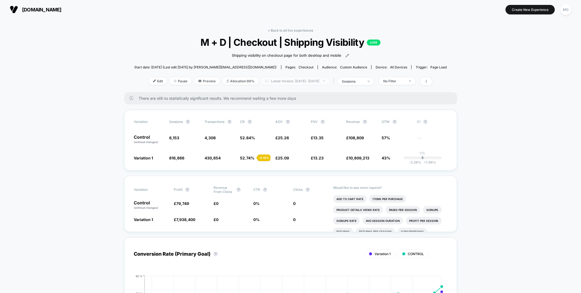
click at [290, 83] on span "Latest Version: Jul 25, 2025 - Sep 4, 2025" at bounding box center [295, 80] width 68 height 7
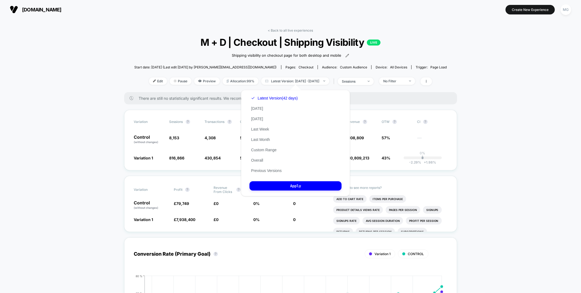
click at [269, 164] on div "Latest Version (42 days) Today Yesterday Last Week Last Month Custom Range Over…" at bounding box center [274, 134] width 50 height 83
click at [267, 168] on button "Previous Versions" at bounding box center [266, 170] width 34 height 5
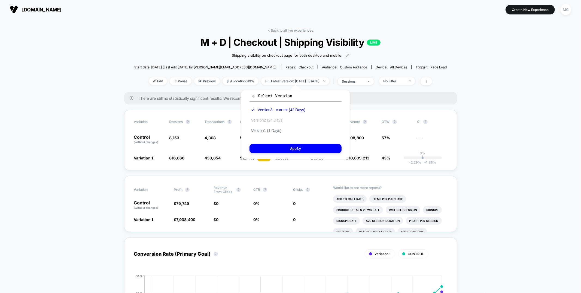
click at [266, 121] on button "Version 2 (24 Days)" at bounding box center [267, 120] width 36 height 5
click at [266, 148] on button "Apply" at bounding box center [295, 148] width 92 height 9
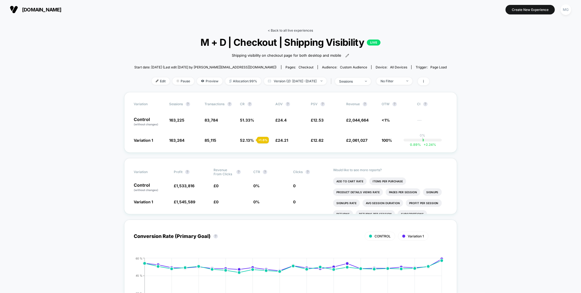
click at [302, 29] on link "< Back to all live experiences" at bounding box center [290, 30] width 45 height 4
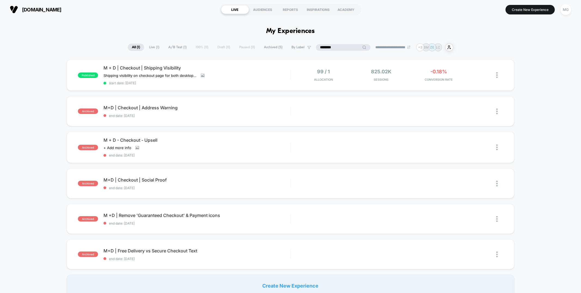
click at [333, 46] on input "********" at bounding box center [343, 47] width 54 height 7
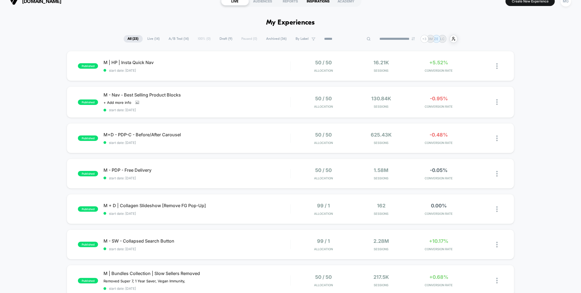
scroll to position [8, 0]
click at [292, 2] on div "REPORTS" at bounding box center [291, 1] width 28 height 9
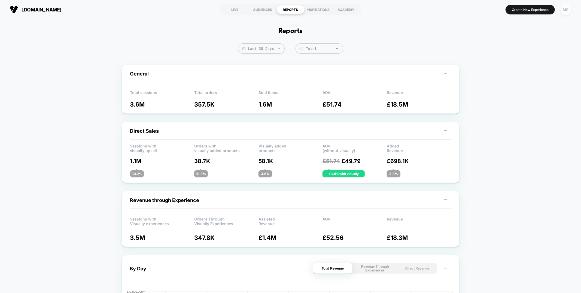
click at [564, 11] on div "MG" at bounding box center [565, 9] width 11 height 11
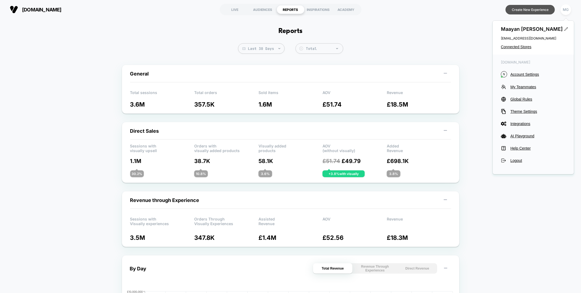
click at [514, 10] on button "Create New Experience" at bounding box center [529, 10] width 49 height 10
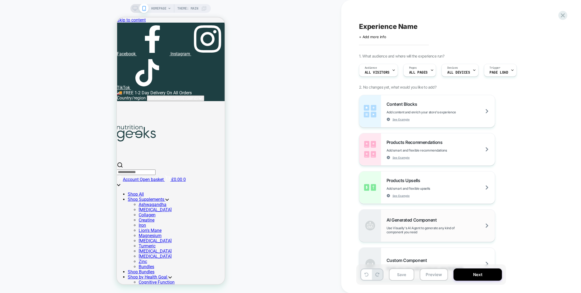
scroll to position [47, 0]
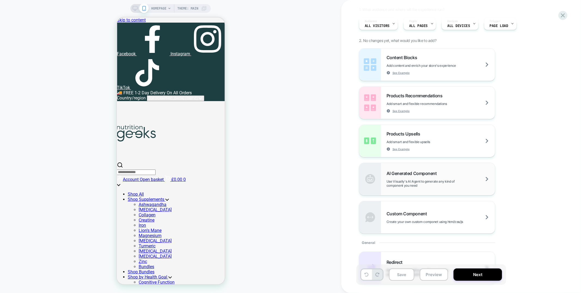
click at [391, 179] on span "Use Visually's AI Agent to generate any kind of component you need" at bounding box center [440, 183] width 108 height 8
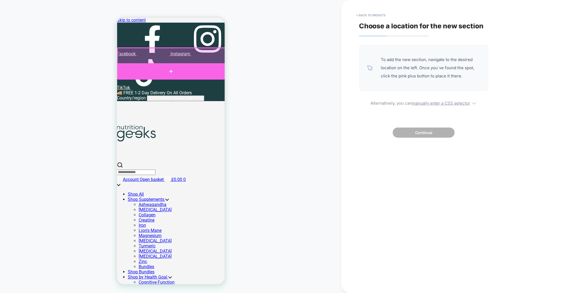
click at [189, 67] on div at bounding box center [171, 71] width 108 height 16
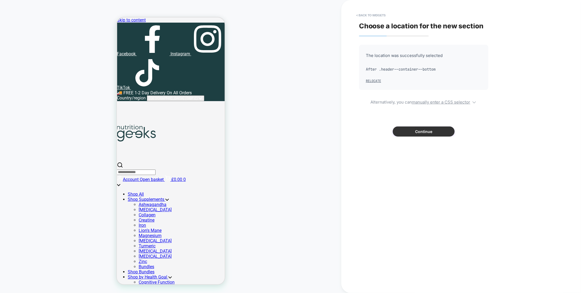
click at [435, 131] on button "Continue" at bounding box center [424, 131] width 62 height 10
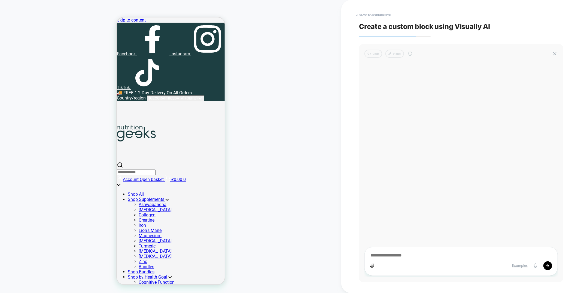
click at [385, 258] on textarea at bounding box center [461, 255] width 182 height 6
type textarea "*"
type textarea "**"
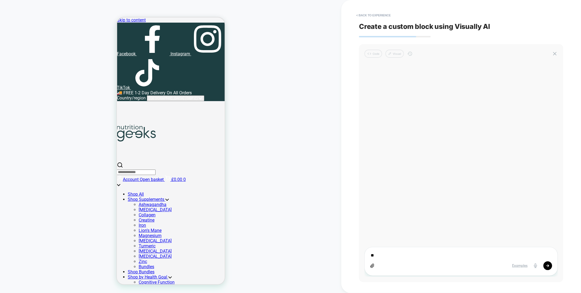
type textarea "*"
type textarea "***"
type textarea "*"
type textarea "***"
type textarea "*"
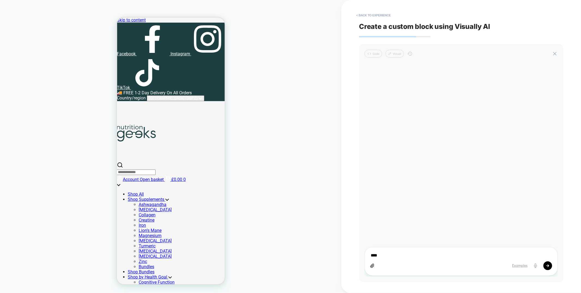
type textarea "*****"
type textarea "*"
type textarea "******"
type textarea "*"
type textarea "*******"
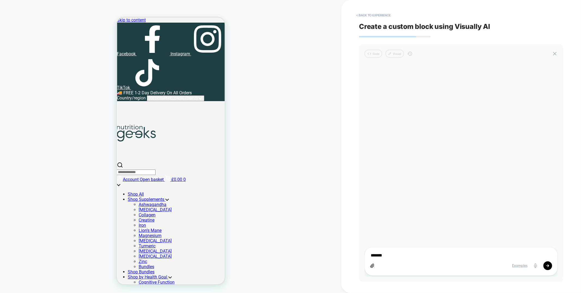
type textarea "*"
type textarea "********"
type textarea "*"
type textarea "*********"
type textarea "*"
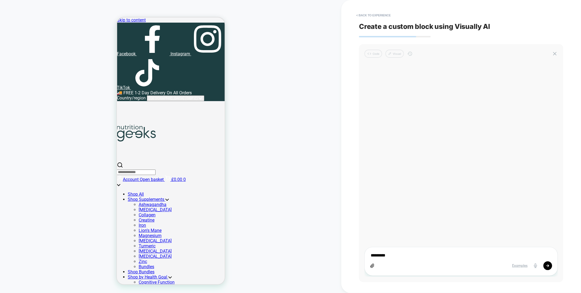
type textarea "*********"
type textarea "*"
type textarea "**********"
type textarea "*"
type textarea "**********"
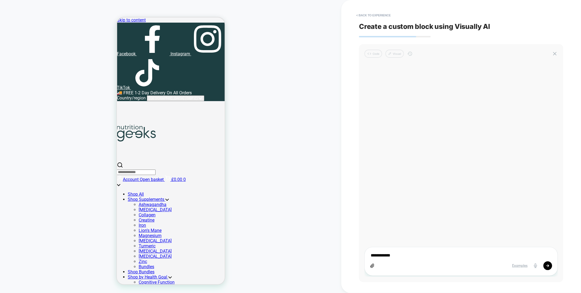
type textarea "*"
type textarea "**********"
type textarea "*"
type textarea "**********"
type textarea "*"
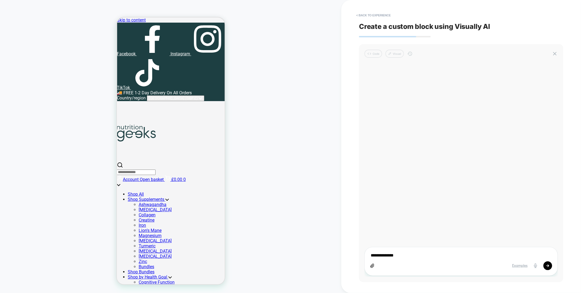
type textarea "**********"
type textarea "*"
type textarea "**********"
type textarea "*"
type textarea "**********"
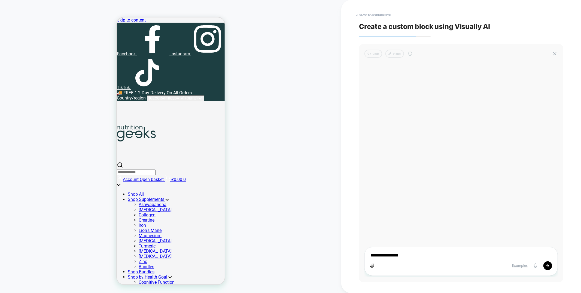
type textarea "*"
type textarea "**********"
type textarea "*"
type textarea "**********"
type textarea "*"
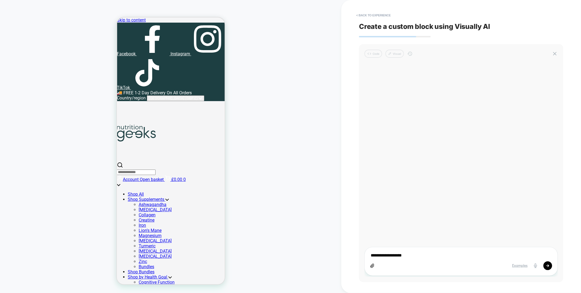
type textarea "**********"
type textarea "*"
type textarea "**********"
type textarea "*"
type textarea "**********"
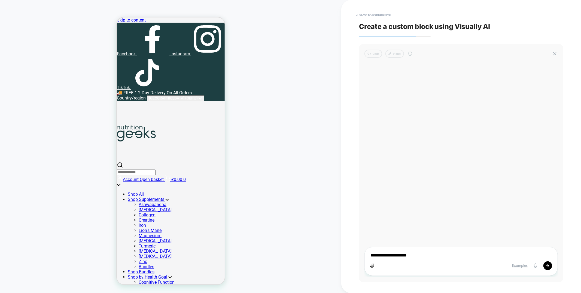
type textarea "*"
type textarea "**********"
type textarea "*"
type textarea "**********"
type textarea "*"
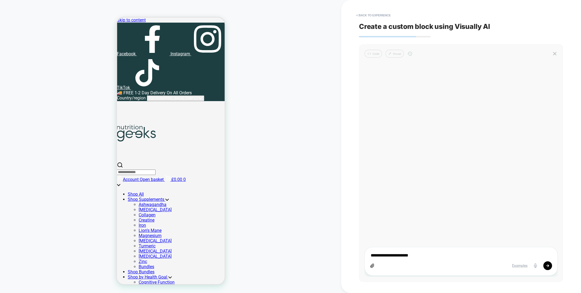
type textarea "**********"
type textarea "*"
type textarea "**********"
type textarea "*"
type textarea "**********"
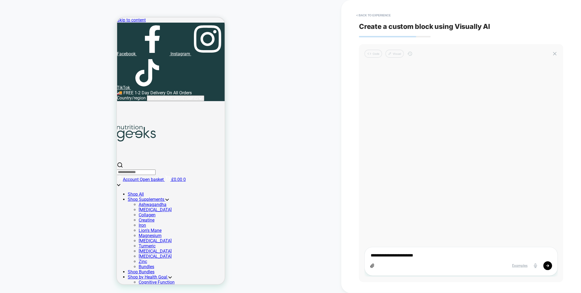
type textarea "*"
type textarea "**********"
type textarea "*"
type textarea "**********"
type textarea "*"
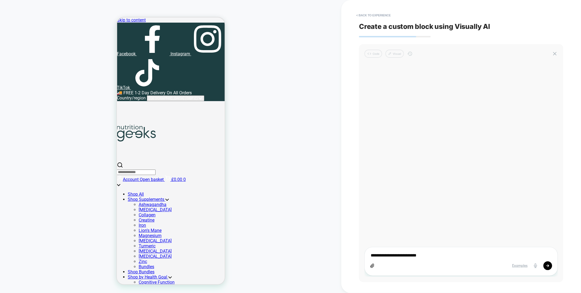
type textarea "**********"
type textarea "*"
type textarea "**********"
type textarea "*"
type textarea "**********"
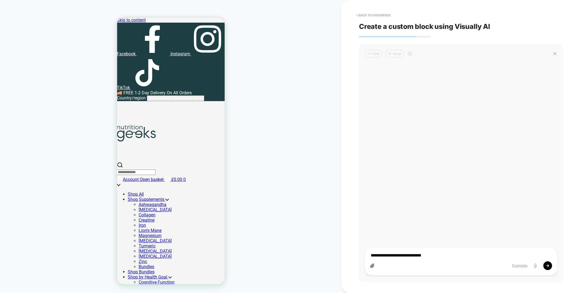
type textarea "*"
type textarea "**********"
type textarea "*"
type textarea "**********"
type textarea "*"
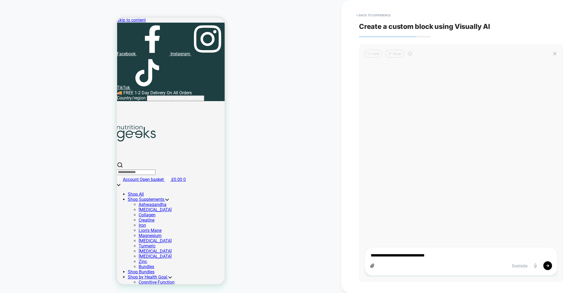
type textarea "**********"
type textarea "*"
type textarea "**********"
type textarea "*"
type textarea "**********"
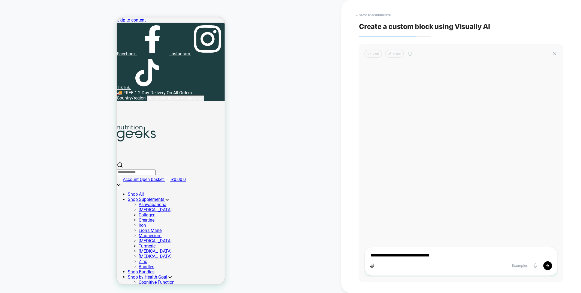
type textarea "*"
type textarea "**********"
type textarea "*"
type textarea "**********"
type textarea "*"
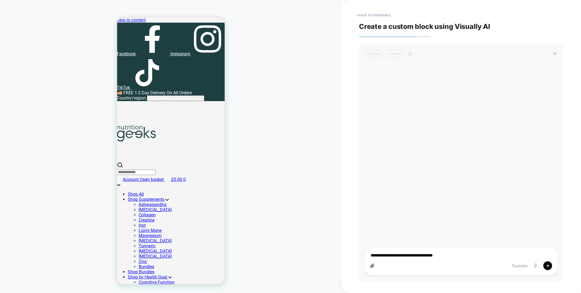
type textarea "**********"
type textarea "*"
type textarea "**********"
type textarea "*"
type textarea "**********"
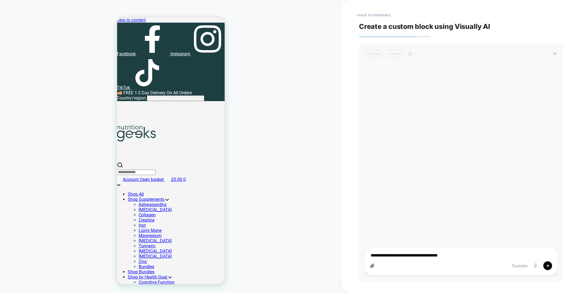
type textarea "*"
type textarea "**********"
type textarea "*"
type textarea "**********"
type textarea "*"
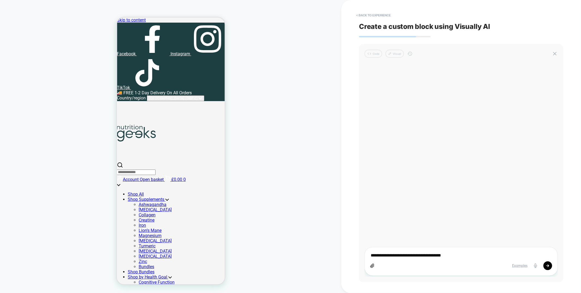
type textarea "**********"
type textarea "*"
type textarea "**********"
type textarea "*"
type textarea "**********"
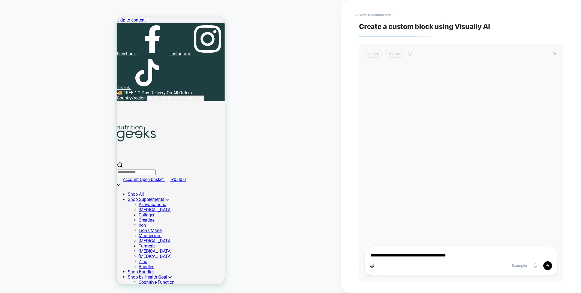
type textarea "*"
type textarea "**********"
type textarea "*"
type textarea "**********"
type textarea "*"
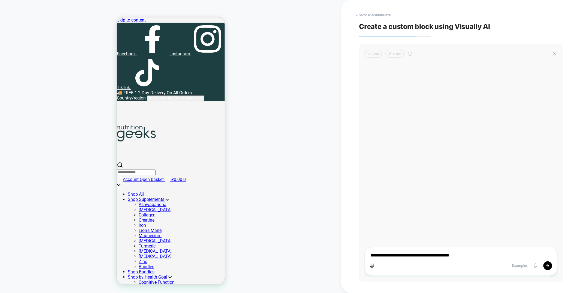
type textarea "**********"
type textarea "*"
type textarea "**********"
type textarea "*"
type textarea "**********"
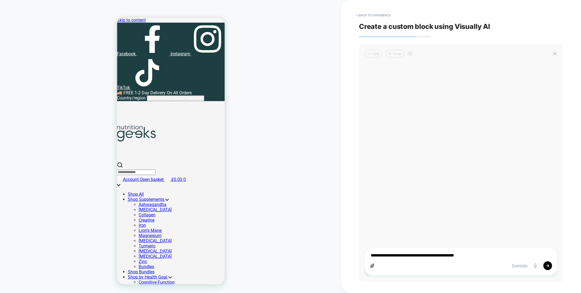
click at [374, 266] on icon at bounding box center [372, 265] width 4 height 4
click at [549, 266] on icon at bounding box center [547, 265] width 3 height 3
type textarea "*"
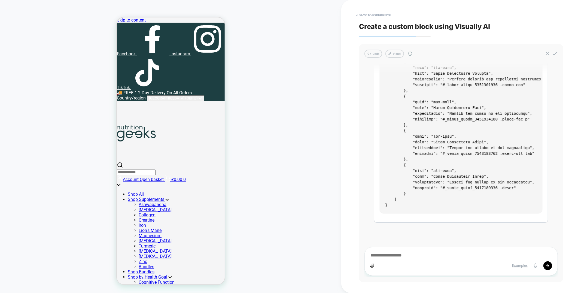
scroll to position [0, 0]
click at [393, 53] on button "Visual" at bounding box center [394, 54] width 19 height 8
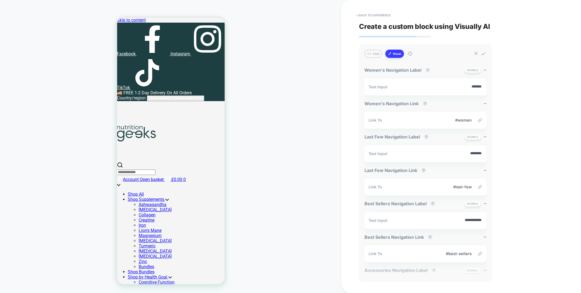
type textarea "*"
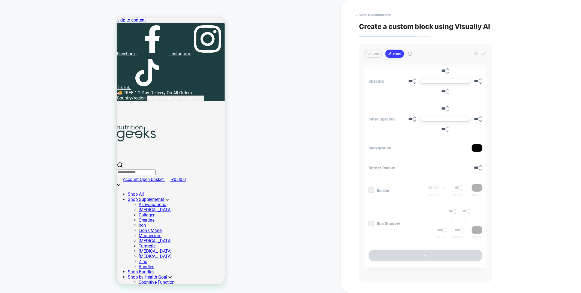
scroll to position [299, 0]
click at [479, 166] on icon at bounding box center [480, 168] width 4 height 4
type input "***"
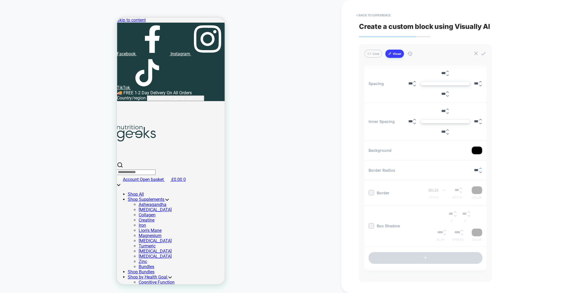
click at [479, 166] on icon at bounding box center [480, 168] width 4 height 4
click at [368, 191] on div at bounding box center [370, 192] width 5 height 5
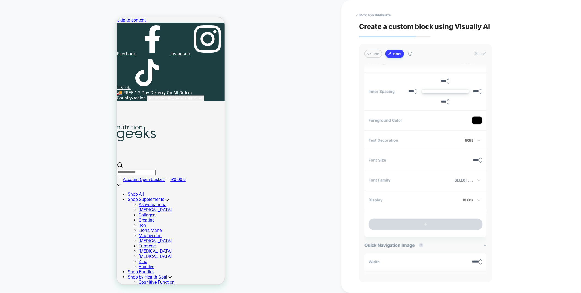
scroll to position [792, 0]
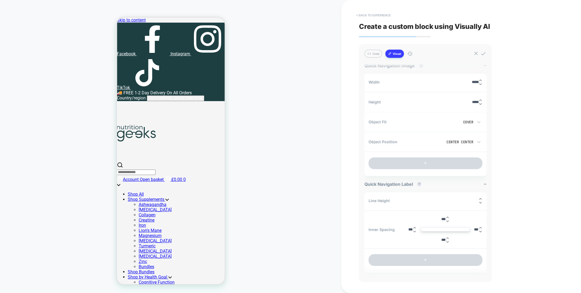
click at [373, 15] on button "< Back to experience" at bounding box center [373, 15] width 40 height 9
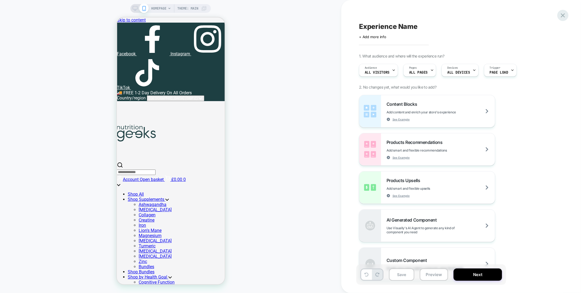
click at [561, 16] on icon at bounding box center [562, 15] width 7 height 7
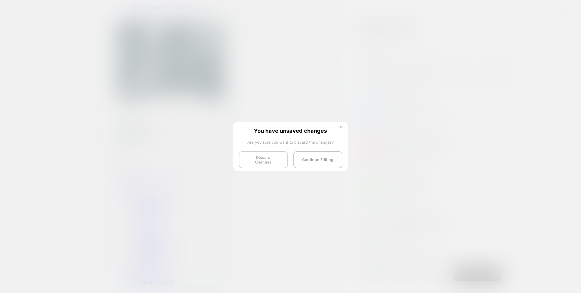
click at [271, 156] on button "Discard Changes" at bounding box center [263, 159] width 49 height 17
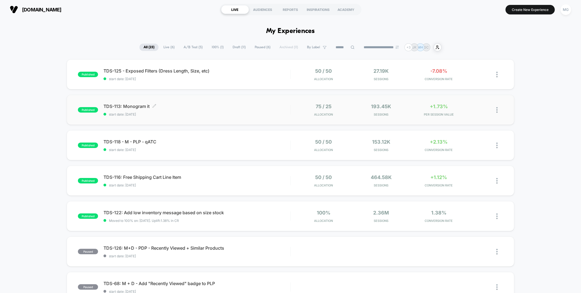
click at [207, 113] on span "start date: [DATE]" at bounding box center [196, 114] width 186 height 4
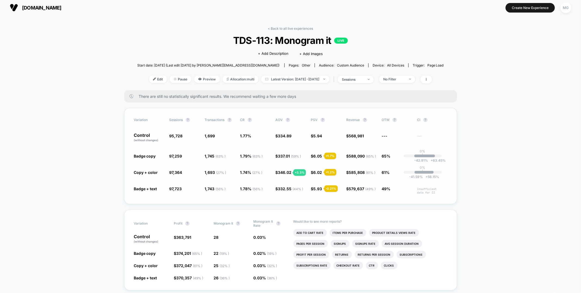
scroll to position [2, 0]
click at [566, 7] on div "MG" at bounding box center [565, 8] width 11 height 11
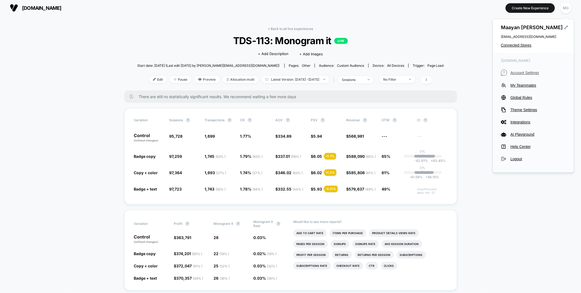
click at [529, 74] on span "Account Settings" at bounding box center [537, 73] width 55 height 4
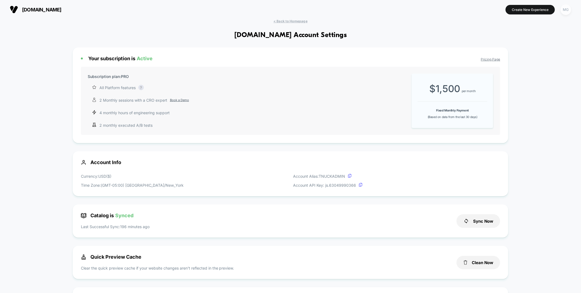
click at [566, 10] on div "MG" at bounding box center [565, 9] width 11 height 11
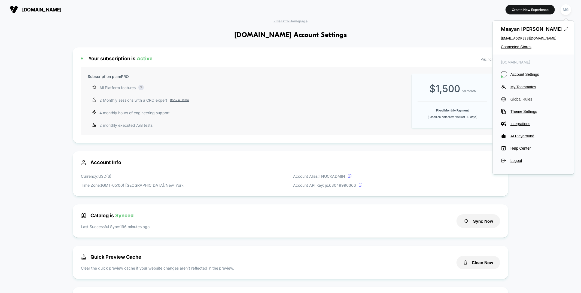
click at [522, 99] on span "Global Rules" at bounding box center [537, 99] width 55 height 4
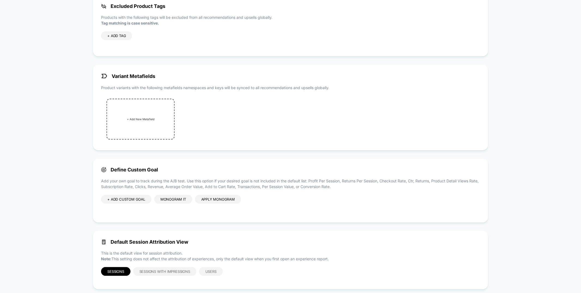
scroll to position [63, 0]
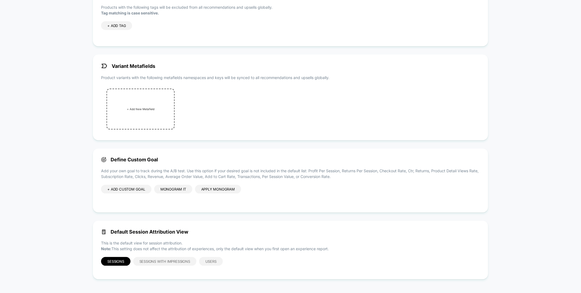
click at [217, 190] on div "Apply monogram" at bounding box center [218, 189] width 46 height 9
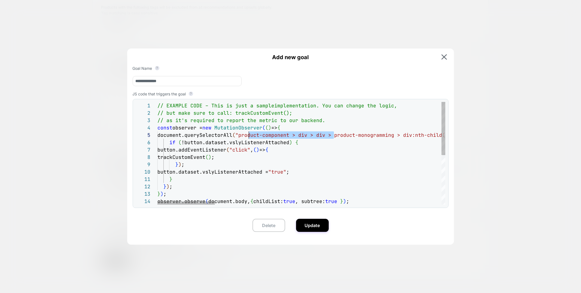
scroll to position [29, 85]
drag, startPoint x: 335, startPoint y: 134, endPoint x: 241, endPoint y: 133, distance: 93.7
click at [242, 133] on span ""product-component > div > div > product-monogramm" at bounding box center [310, 135] width 150 height 6
type textarea "**********"
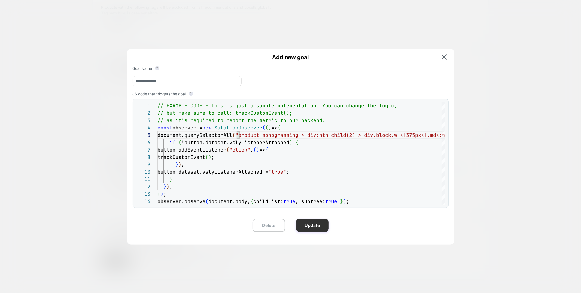
click at [318, 226] on button "Update" at bounding box center [312, 225] width 33 height 13
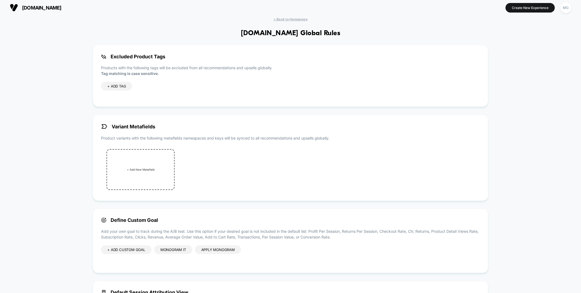
scroll to position [0, 0]
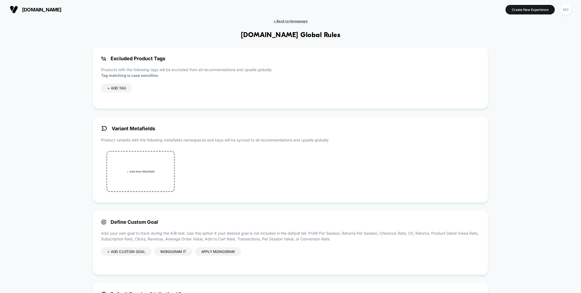
click at [280, 21] on span "< Back to Homepage" at bounding box center [290, 21] width 34 height 4
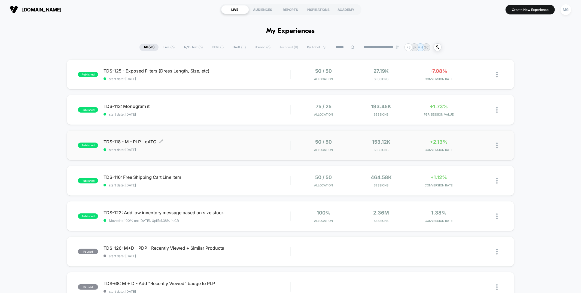
click at [246, 139] on span "TDS-118 - M - PLP - qATC Click to edit experience details" at bounding box center [196, 141] width 186 height 5
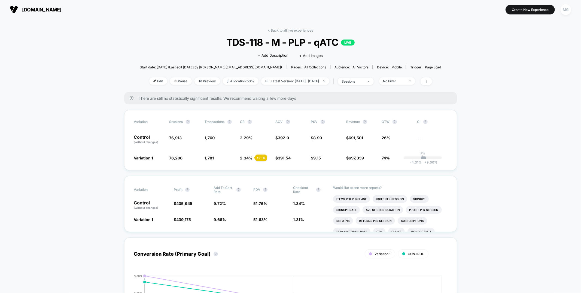
click at [562, 9] on div "MG" at bounding box center [565, 9] width 11 height 11
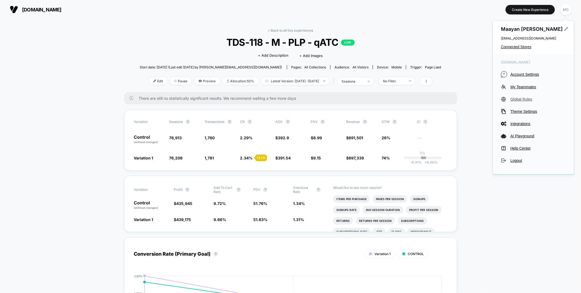
click at [515, 99] on span "Global Rules" at bounding box center [537, 99] width 55 height 4
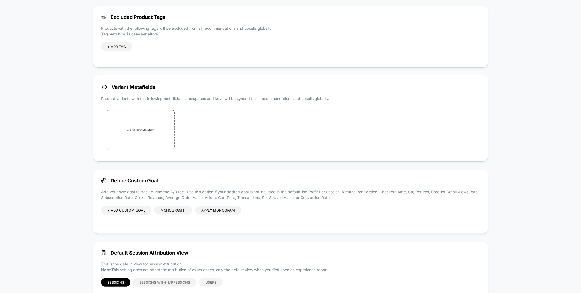
scroll to position [63, 0]
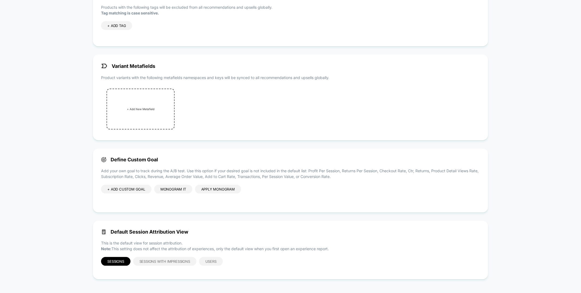
click at [122, 188] on div "+ ADD CUSTOM GOAL" at bounding box center [126, 189] width 50 height 9
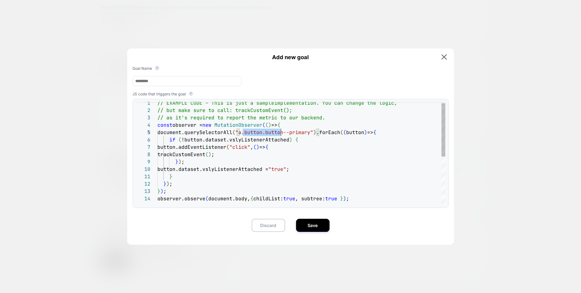
scroll to position [29, 129]
drag, startPoint x: 243, startPoint y: 137, endPoint x: 268, endPoint y: 131, distance: 26.2
click at [287, 132] on div "// EXAMPLE CODE – This is just a sample implementation. You can change the logi…" at bounding box center [301, 198] width 288 height 198
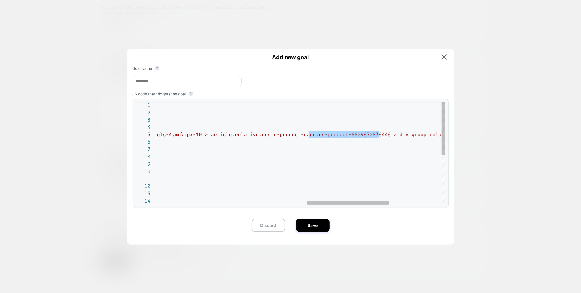
scroll to position [29, 749]
drag, startPoint x: 310, startPoint y: 136, endPoint x: 381, endPoint y: 137, distance: 71.3
click at [381, 137] on div "// EXAMPLE CODE – This is just a sample implementation. You can change the logi…" at bounding box center [131, 200] width 997 height 198
drag, startPoint x: 319, startPoint y: 134, endPoint x: 357, endPoint y: 133, distance: 37.9
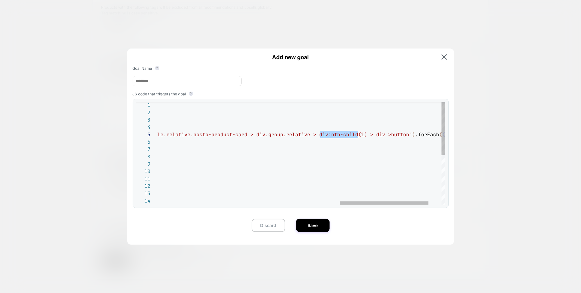
click at [357, 133] on div "// EXAMPLE CODE – This is just a sample implementation. You can change the logi…" at bounding box center [25, 200] width 923 height 198
type textarea "**********"
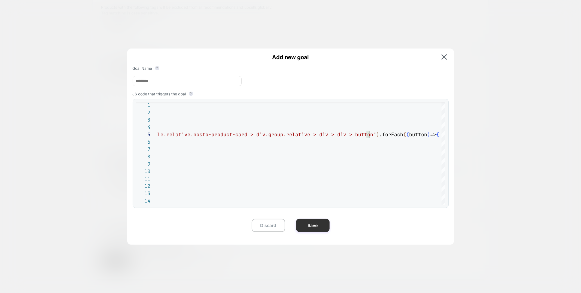
click at [318, 226] on button "Save" at bounding box center [312, 225] width 33 height 13
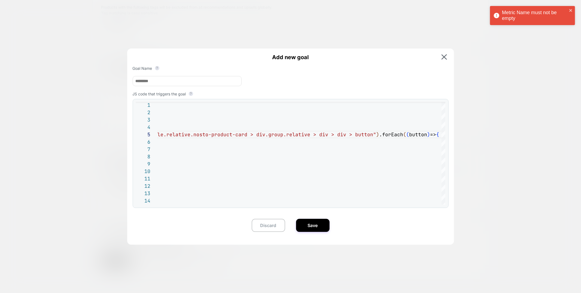
click at [198, 79] on input at bounding box center [187, 81] width 109 height 10
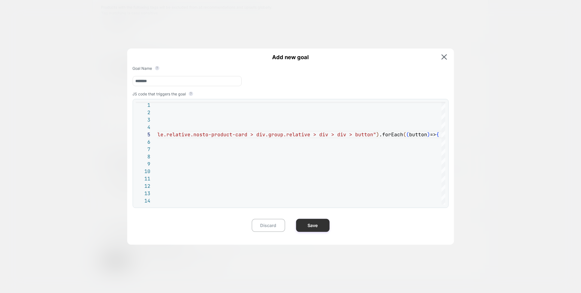
type input "********"
click at [318, 228] on button "Save" at bounding box center [312, 225] width 33 height 13
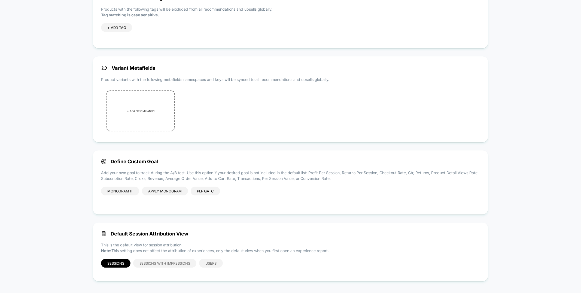
scroll to position [0, 0]
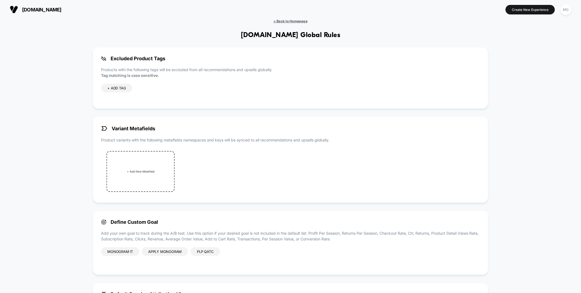
click at [286, 20] on span "< Back to Homepage" at bounding box center [290, 21] width 34 height 4
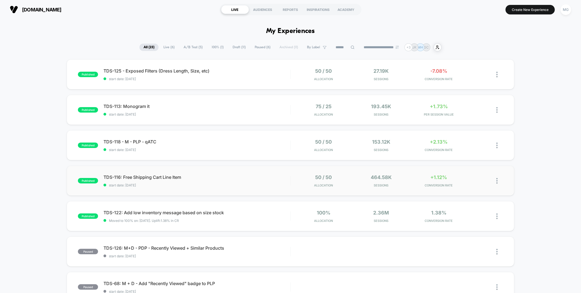
click at [244, 192] on div "published TDS-116: Free Shipping Cart Line Item start date: [DATE] 50 / 50 Allo…" at bounding box center [290, 181] width 447 height 30
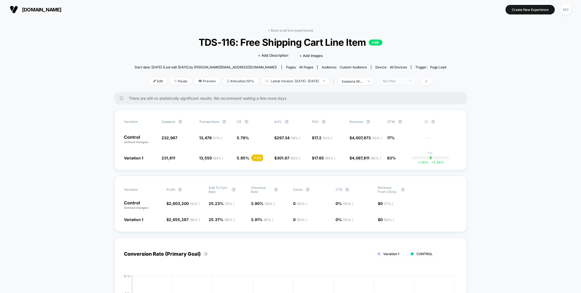
click at [401, 80] on div "No Filter" at bounding box center [394, 81] width 22 height 4
click at [397, 100] on span "Mobile Visitors" at bounding box center [402, 101] width 26 height 5
click at [399, 160] on button "Save" at bounding box center [405, 159] width 50 height 9
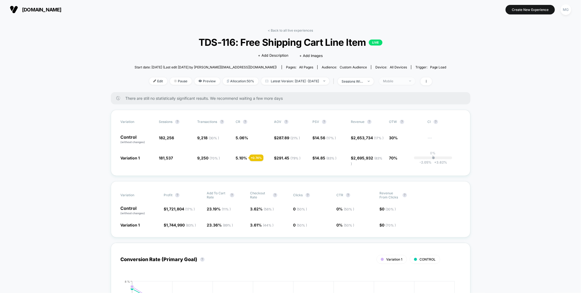
click at [405, 81] on div "Mobile" at bounding box center [394, 81] width 22 height 4
click at [399, 112] on span "Desktop Visitors" at bounding box center [403, 112] width 29 height 5
click at [396, 158] on button "Save" at bounding box center [405, 159] width 50 height 9
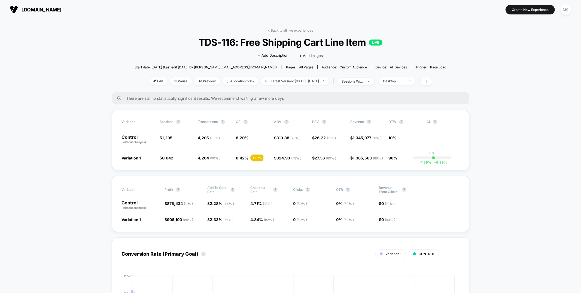
click at [398, 74] on div "< Back to all live experiences TDS-116: Free Shipping Cart Line Item LIVE Click…" at bounding box center [290, 60] width 312 height 64
click at [401, 77] on span "Desktop" at bounding box center [397, 80] width 36 height 7
click at [391, 122] on span "Returning Visitors" at bounding box center [404, 123] width 31 height 5
click at [392, 160] on button "Save" at bounding box center [405, 159] width 50 height 9
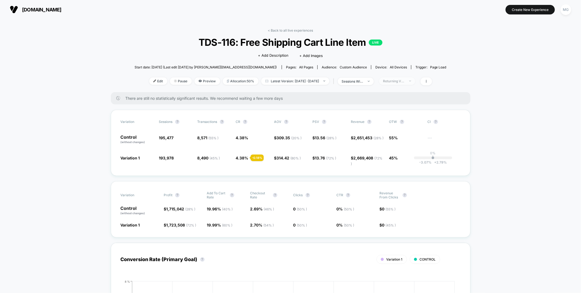
click at [402, 78] on span "Returning Visitors" at bounding box center [397, 80] width 36 height 7
click at [390, 135] on span "New Visitors" at bounding box center [400, 133] width 22 height 5
click at [394, 159] on button "Save" at bounding box center [405, 159] width 50 height 9
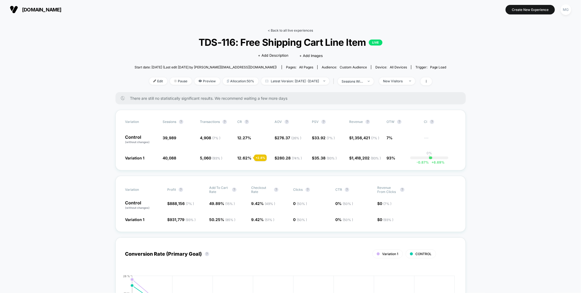
click at [297, 30] on link "< Back to all live experiences" at bounding box center [290, 30] width 45 height 4
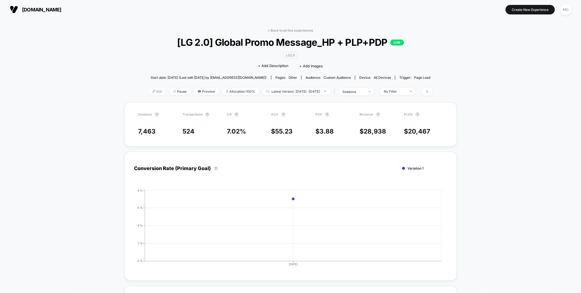
click at [149, 91] on span "Edit" at bounding box center [157, 91] width 18 height 7
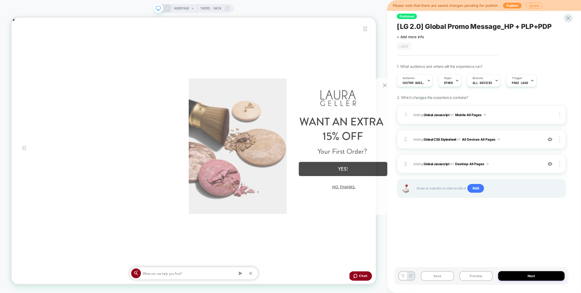
click at [388, 83] on button "Close Modal" at bounding box center [384, 84] width 15 height 13
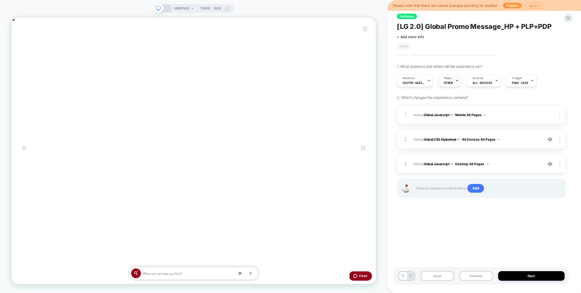
click at [0, 0] on span "Pages" at bounding box center [0, 0] width 0 height 0
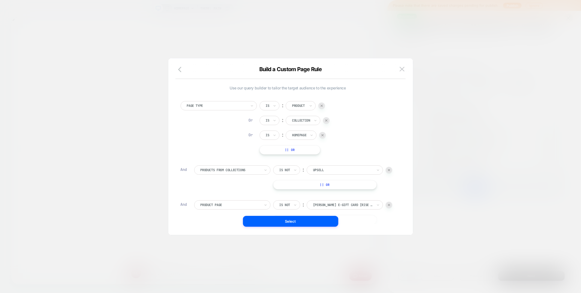
scroll to position [5, 0]
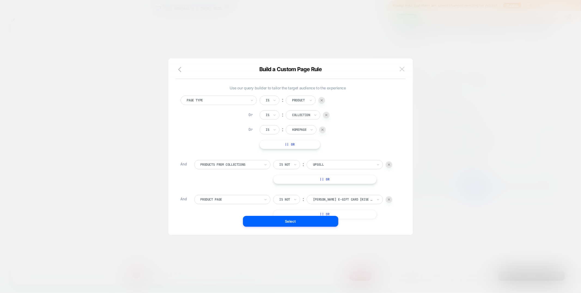
click at [0, 0] on img at bounding box center [0, 0] width 0 height 0
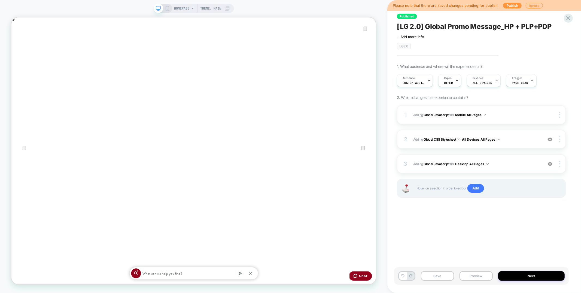
scroll to position [0, 973]
click at [474, 277] on button "Preview" at bounding box center [475, 276] width 33 height 10
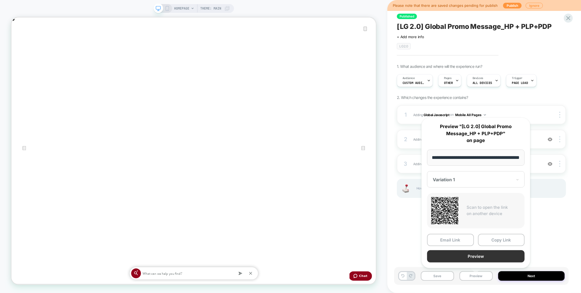
scroll to position [0, 0]
click at [472, 254] on button "Preview" at bounding box center [475, 256] width 97 height 12
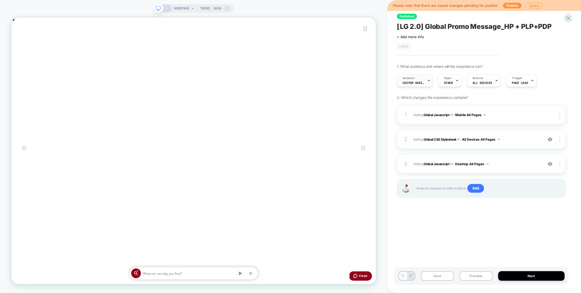
click at [0, 0] on div "Audience Custom Audience" at bounding box center [0, 0] width 0 height 0
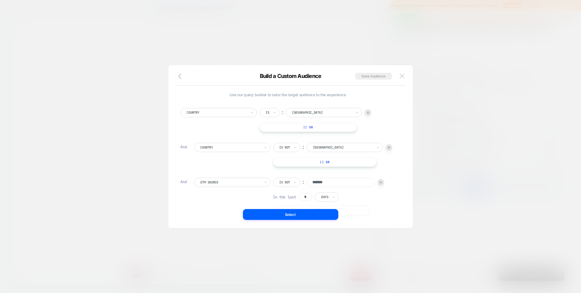
click at [0, 0] on img at bounding box center [0, 0] width 0 height 0
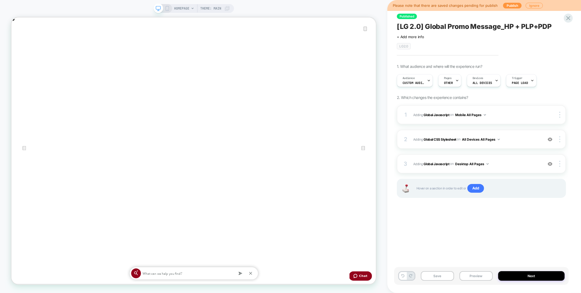
scroll to position [0, 973]
click at [468, 275] on button "Preview" at bounding box center [475, 276] width 33 height 10
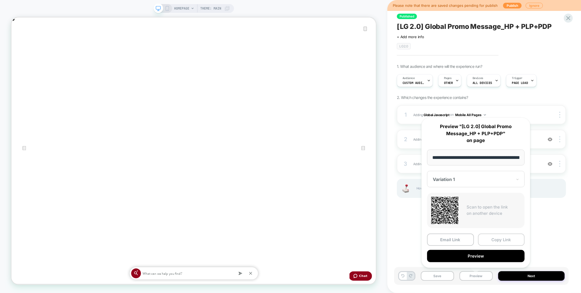
scroll to position [0, 19]
click at [491, 238] on button "Copy Link" at bounding box center [501, 240] width 47 height 12
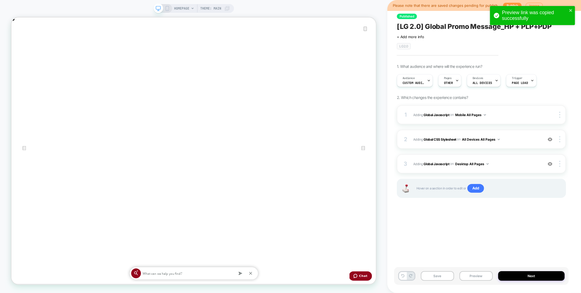
scroll to position [0, 0]
click at [572, 10] on icon "close" at bounding box center [571, 10] width 4 height 4
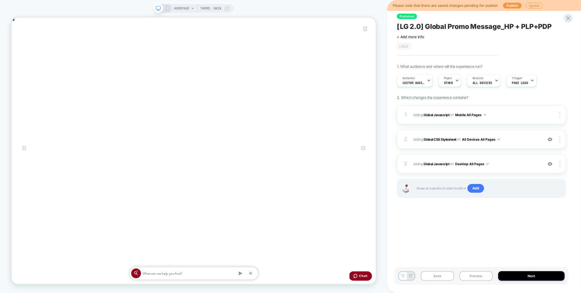
scroll to position [0, 486]
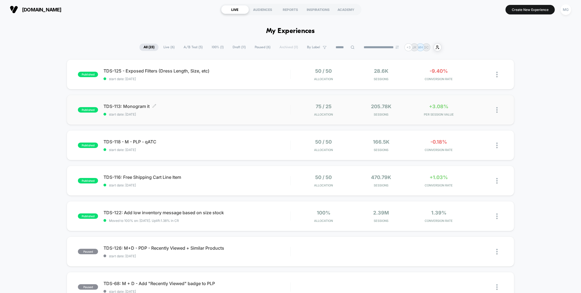
click at [237, 109] on div "TDS-113: Monogram it Click to edit experience details Click to edit experience …" at bounding box center [196, 109] width 186 height 13
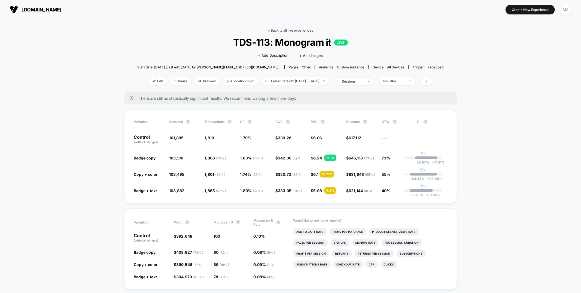
click at [295, 29] on link "< Back to all live experiences" at bounding box center [290, 30] width 45 height 4
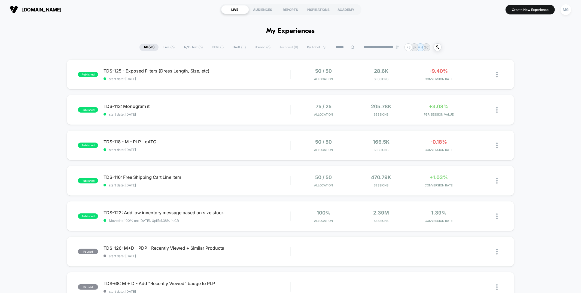
click at [257, 90] on div "published TDS-125 - Exposed Filters (Dress Length, Size, etc) start date: [DATE…" at bounding box center [290, 282] width 581 height 446
click at [260, 83] on div "published TDS-125 - Exposed Filters (Dress Length, Size, etc) start date: [DATE…" at bounding box center [290, 74] width 447 height 30
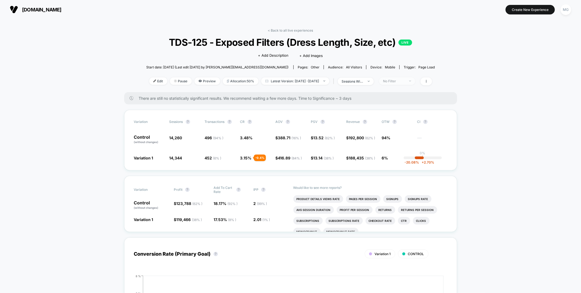
click at [405, 80] on div "No Filter" at bounding box center [394, 81] width 22 height 4
click at [388, 134] on span "New Visitors" at bounding box center [399, 133] width 22 height 5
click at [386, 163] on button "Save" at bounding box center [404, 159] width 50 height 9
click at [405, 82] on div "New Visitors" at bounding box center [394, 81] width 22 height 4
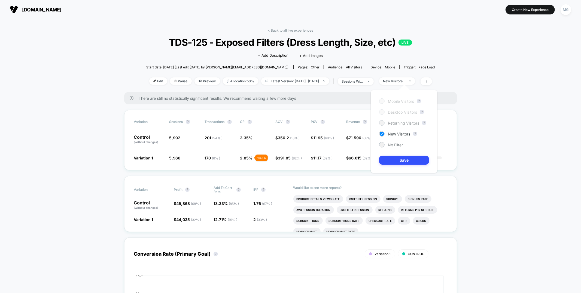
click at [391, 124] on span "Returning Visitors" at bounding box center [403, 123] width 31 height 5
click at [393, 160] on button "Save" at bounding box center [404, 159] width 50 height 9
click at [293, 31] on link "< Back to all live experiences" at bounding box center [290, 30] width 45 height 4
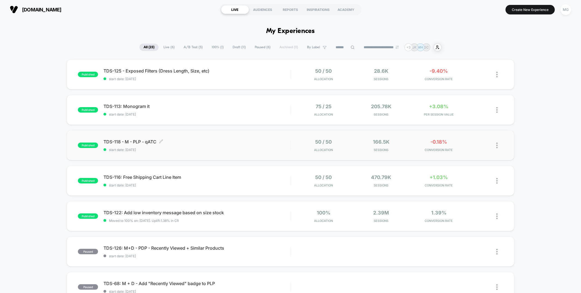
click at [263, 150] on span "start date: 9/2/2025" at bounding box center [196, 150] width 186 height 4
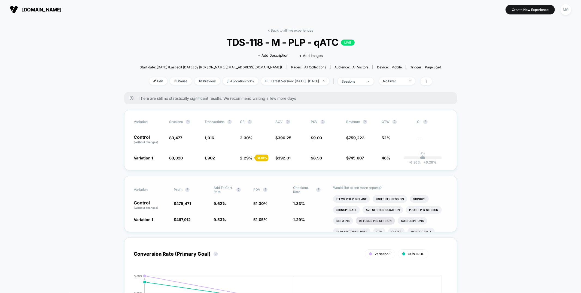
scroll to position [21, 0]
click at [285, 29] on link "< Back to all live experiences" at bounding box center [290, 30] width 45 height 4
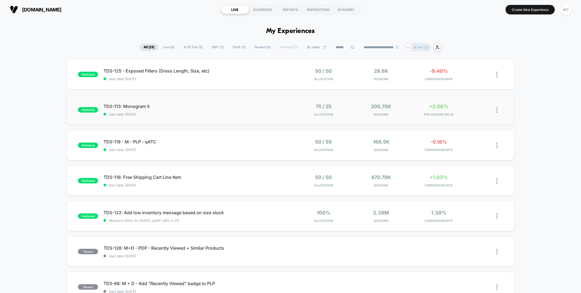
click at [496, 109] on img at bounding box center [496, 110] width 1 height 6
click at [342, 91] on div "published TDS-125 - Exposed Filters (Dress Length, Size, etc) start date: 9/3/2…" at bounding box center [290, 282] width 581 height 446
click at [497, 72] on img at bounding box center [496, 75] width 1 height 6
click at [471, 80] on div "Preview Link" at bounding box center [468, 81] width 49 height 12
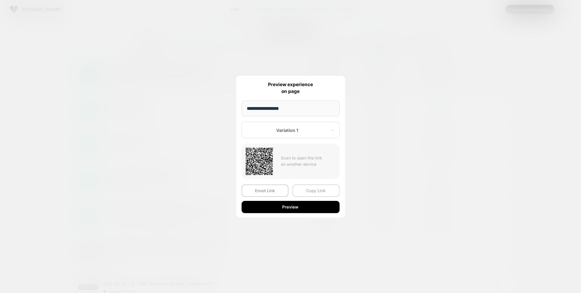
click at [321, 190] on button "Copy Link" at bounding box center [315, 190] width 47 height 12
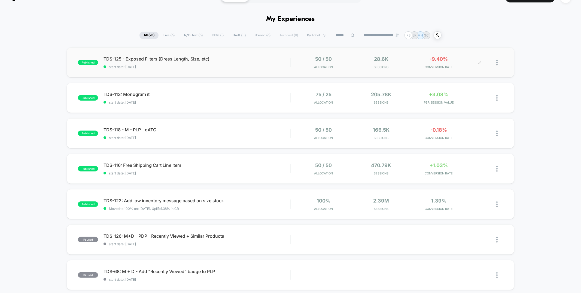
scroll to position [12, 0]
click at [249, 62] on div "TDS-125 - Exposed Filters (Dress Length, Size, etc) Click to edit experience de…" at bounding box center [196, 62] width 186 height 13
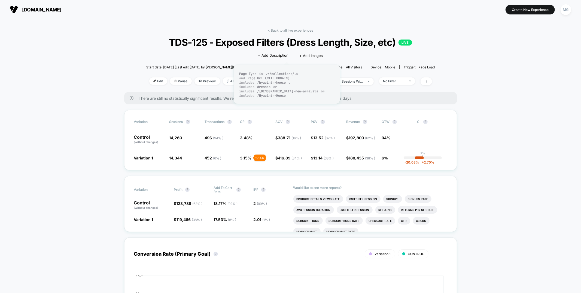
scroll to position [15, 0]
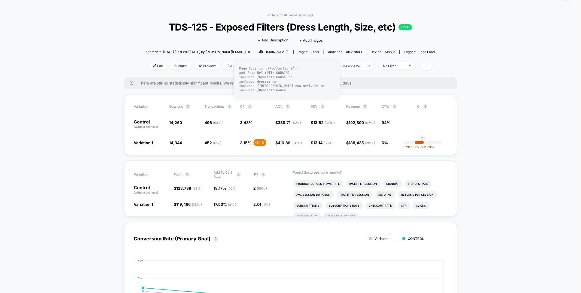
click at [298, 51] on div "Pages: other" at bounding box center [309, 52] width 22 height 4
click at [428, 65] on icon at bounding box center [425, 65] width 3 height 3
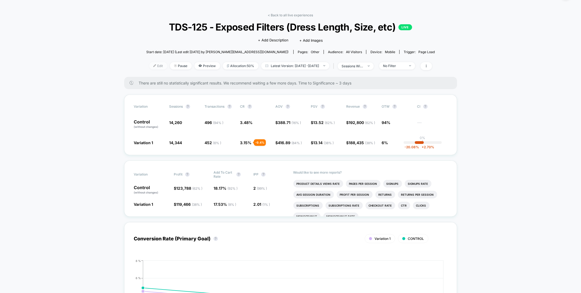
click at [151, 67] on span "Edit" at bounding box center [158, 65] width 18 height 7
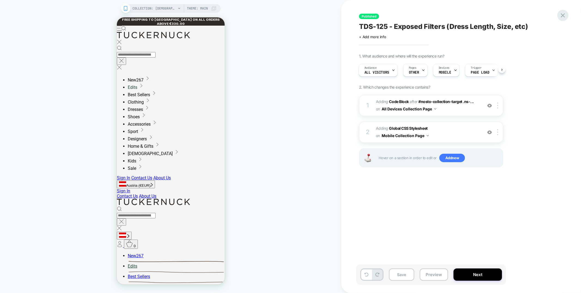
click at [563, 14] on icon at bounding box center [563, 15] width 4 height 4
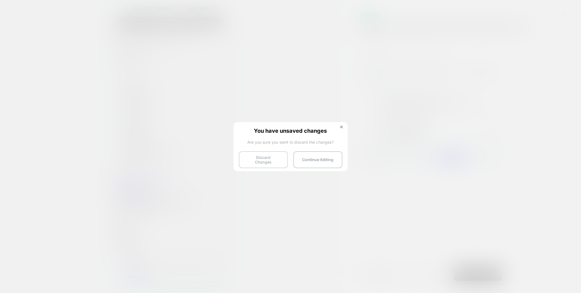
click at [261, 161] on button "Discard Changes" at bounding box center [263, 159] width 49 height 17
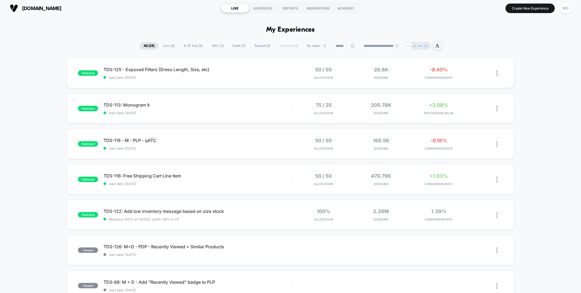
click at [219, 47] on span "100% ( 1 )" at bounding box center [217, 45] width 20 height 7
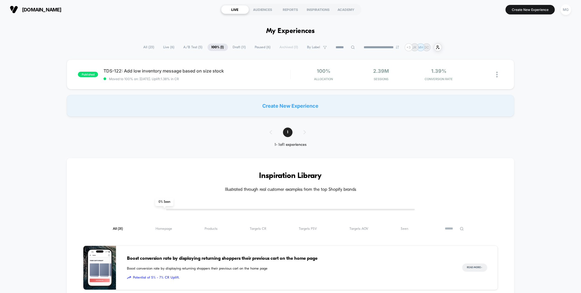
click at [236, 46] on span "Draft ( 11 )" at bounding box center [239, 47] width 21 height 7
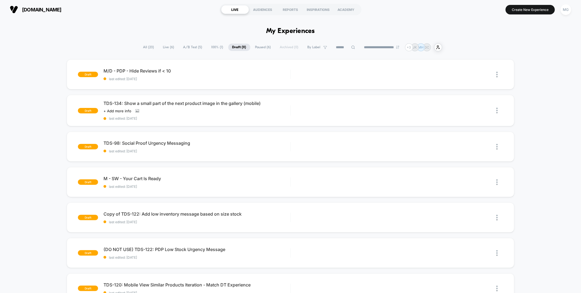
click at [265, 44] on span "Paused ( 6 )" at bounding box center [263, 47] width 24 height 7
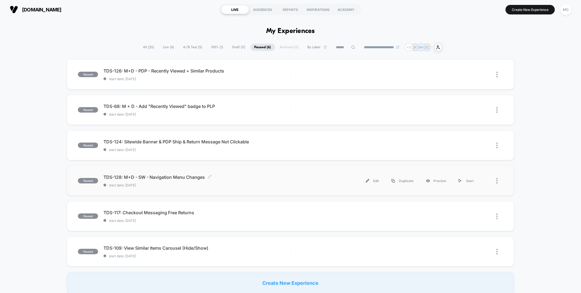
click at [173, 186] on span "start date: 8/25/2025" at bounding box center [196, 185] width 186 height 4
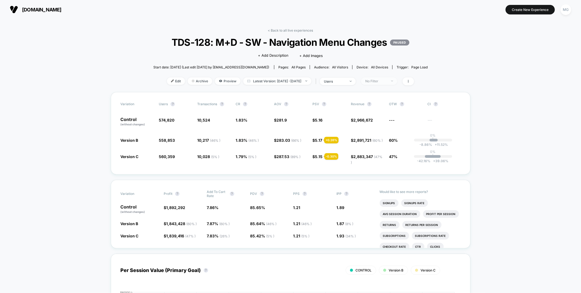
click at [387, 81] on div "No Filter" at bounding box center [376, 81] width 22 height 4
click at [380, 100] on span "Mobile Visitors" at bounding box center [383, 101] width 26 height 5
click at [380, 162] on button "Save" at bounding box center [387, 159] width 50 height 9
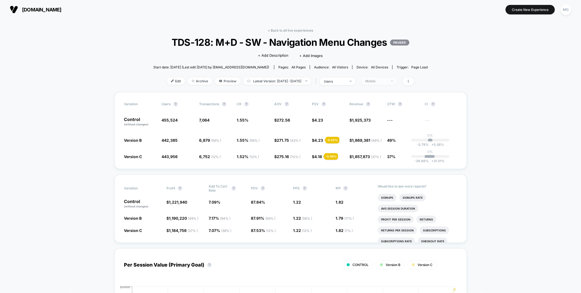
click at [378, 79] on div "Mobile" at bounding box center [376, 81] width 22 height 4
click at [374, 108] on div "Mobile Visitors ? Desktop Visitors ? Returning Visitors ? New Visitors ? No Fil…" at bounding box center [386, 131] width 67 height 83
click at [373, 111] on span "Desktop Visitors" at bounding box center [384, 112] width 29 height 5
click at [375, 158] on button "Save" at bounding box center [387, 159] width 50 height 9
click at [380, 81] on div "Desktop" at bounding box center [376, 81] width 22 height 4
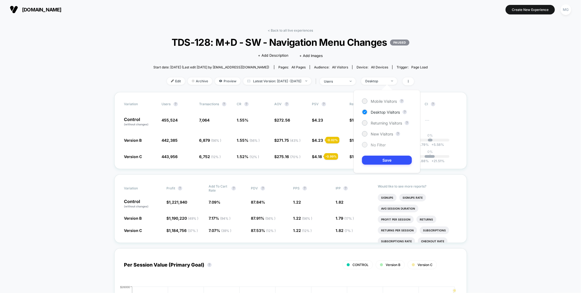
click at [373, 146] on span "No Filter" at bounding box center [377, 144] width 15 height 5
click at [374, 162] on button "Save" at bounding box center [387, 159] width 50 height 9
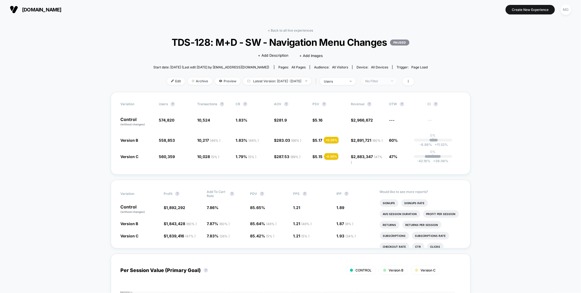
click at [379, 78] on span "No Filter" at bounding box center [379, 80] width 36 height 7
click at [282, 31] on link "< Back to all live experiences" at bounding box center [290, 30] width 45 height 4
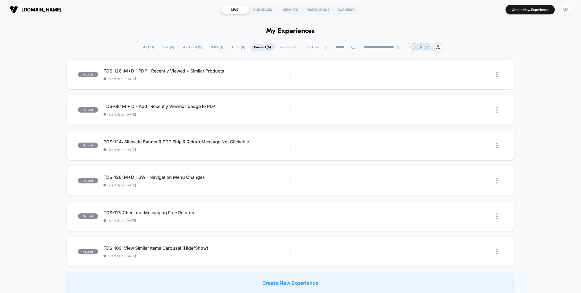
click at [186, 45] on span "A/B Test ( 5 )" at bounding box center [192, 47] width 27 height 7
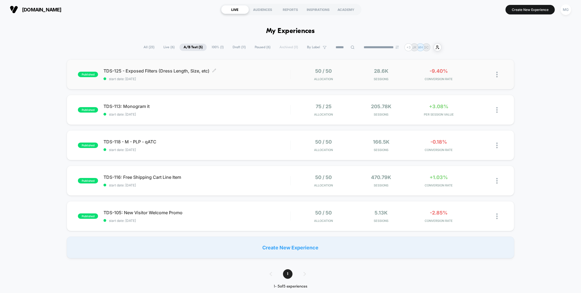
click at [170, 79] on span "start date: 9/3/2025" at bounding box center [196, 79] width 186 height 4
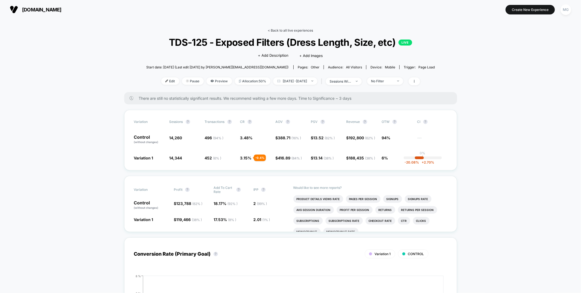
click at [282, 28] on link "< Back to all live experiences" at bounding box center [290, 30] width 45 height 4
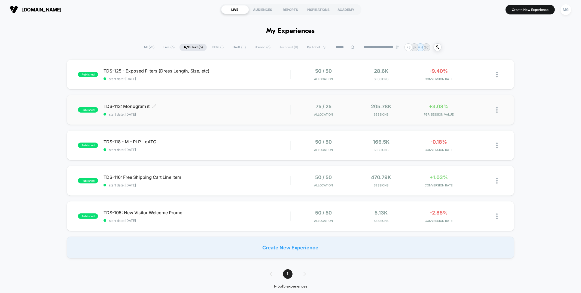
click at [202, 115] on span "start date: 9/2/2025" at bounding box center [196, 114] width 186 height 4
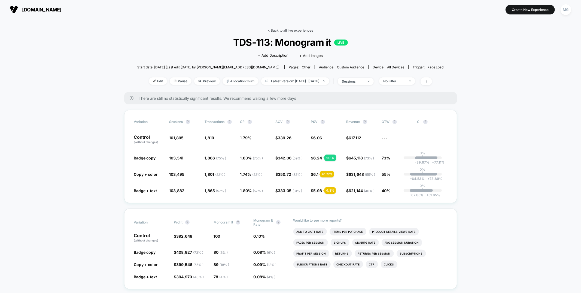
click at [282, 30] on link "< Back to all live experiences" at bounding box center [290, 30] width 45 height 4
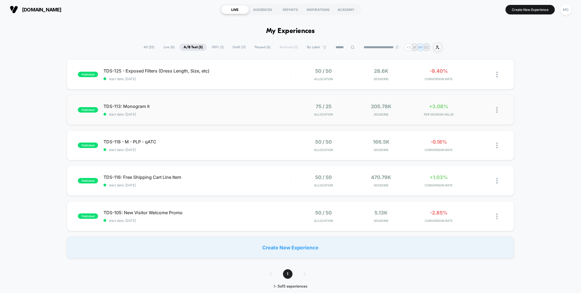
click at [185, 116] on div "published TDS-113: Monogram it start date: 9/2/2025 75 / 25 Allocation 205.78k …" at bounding box center [290, 110] width 447 height 30
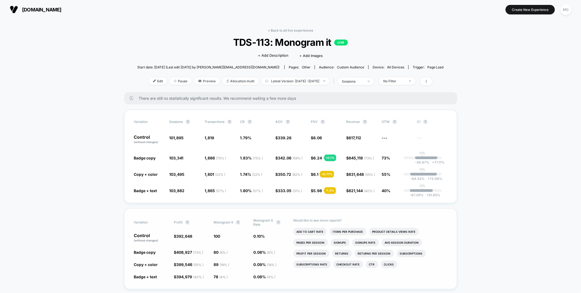
click at [324, 231] on li "Add To Cart Rate" at bounding box center [309, 232] width 33 height 8
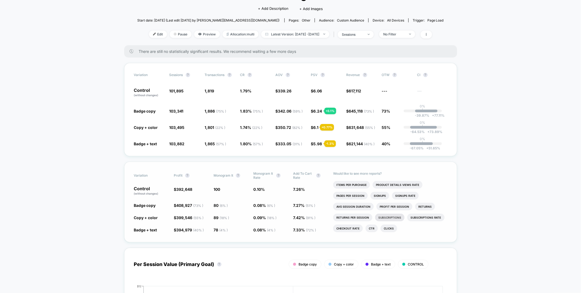
scroll to position [47, 0]
click at [424, 203] on li "Returns" at bounding box center [425, 206] width 20 height 8
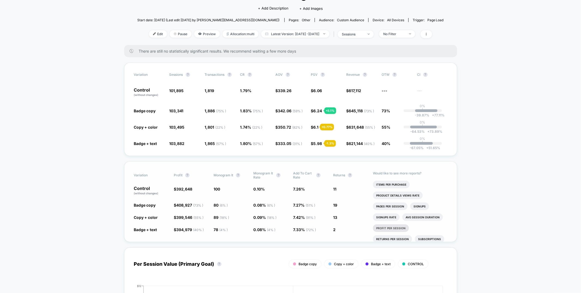
scroll to position [11, 0]
click at [390, 228] on li "Returns Per Session" at bounding box center [392, 227] width 39 height 8
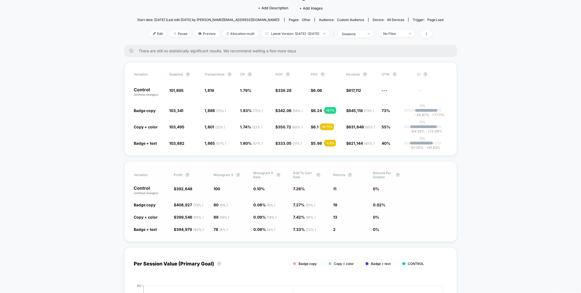
scroll to position [0, 0]
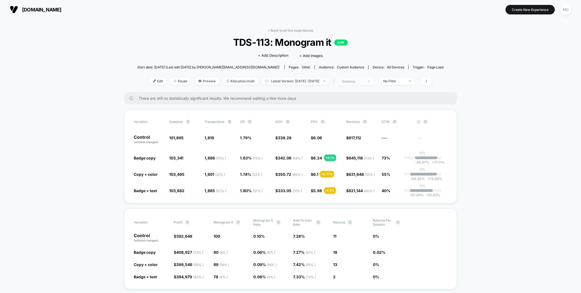
click at [373, 82] on span "sessions" at bounding box center [356, 81] width 36 height 7
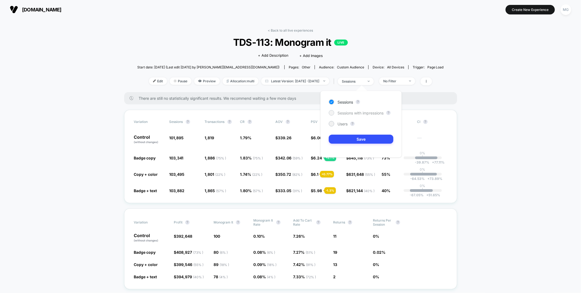
click at [358, 114] on span "Sessions with impressions" at bounding box center [360, 113] width 46 height 5
click at [350, 137] on button "Save" at bounding box center [361, 138] width 65 height 9
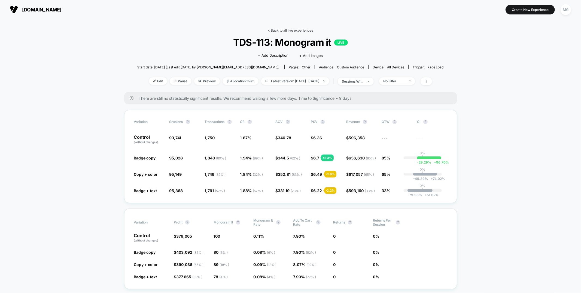
click at [289, 30] on link "< Back to all live experiences" at bounding box center [290, 30] width 45 height 4
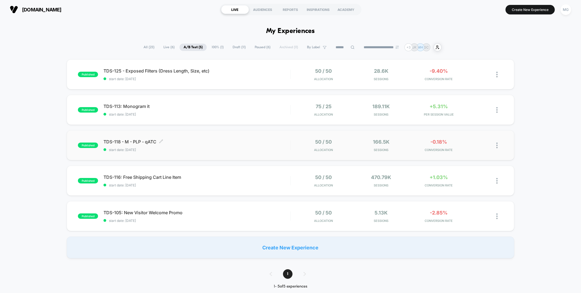
click at [211, 148] on span "start date: 9/2/2025" at bounding box center [196, 150] width 186 height 4
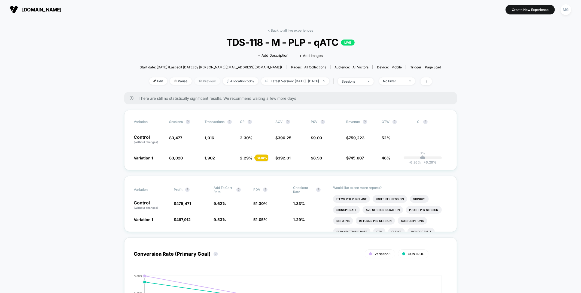
click at [203, 80] on span "Preview" at bounding box center [207, 80] width 26 height 7
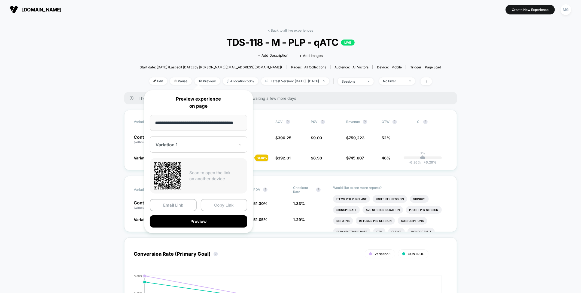
click at [219, 203] on button "Copy Link" at bounding box center [224, 205] width 47 height 12
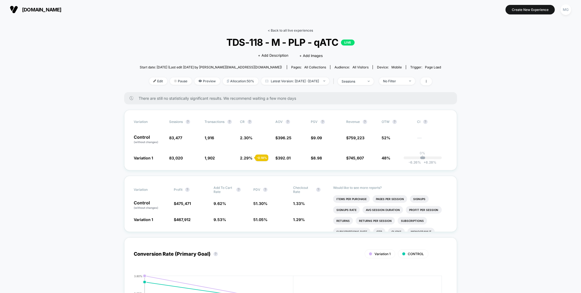
click at [277, 30] on link "< Back to all live experiences" at bounding box center [290, 30] width 45 height 4
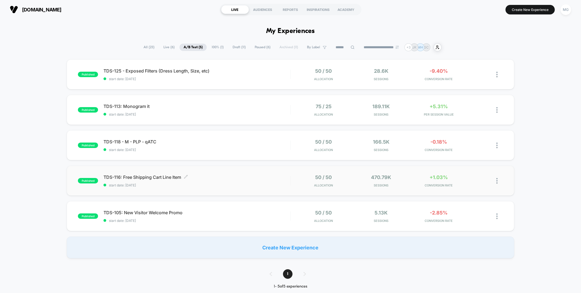
click at [225, 184] on span "start date: 8/27/2025" at bounding box center [196, 185] width 186 height 4
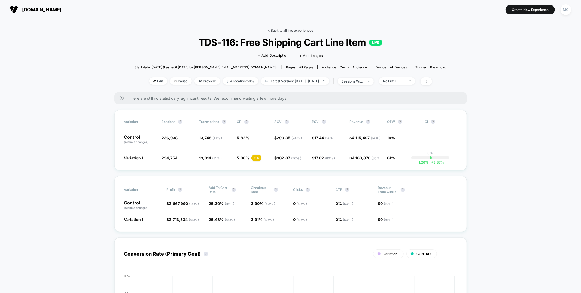
click at [290, 31] on link "< Back to all live experiences" at bounding box center [290, 30] width 45 height 4
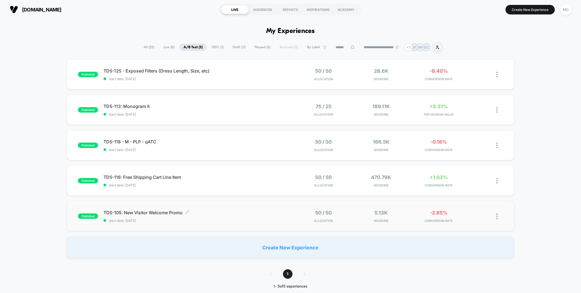
click at [226, 220] on span "start date: 8/4/2025" at bounding box center [196, 220] width 186 height 4
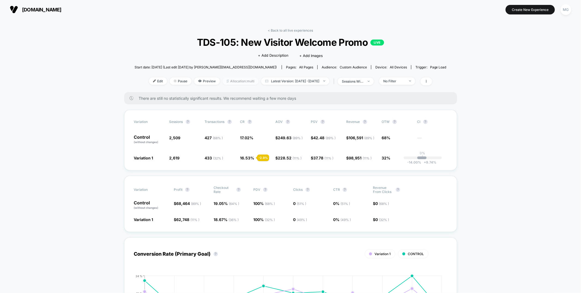
click at [237, 81] on span "Allocation: multi" at bounding box center [240, 80] width 36 height 7
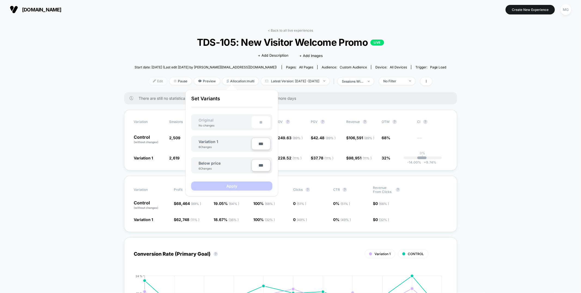
click at [150, 82] on span "Edit" at bounding box center [158, 80] width 18 height 7
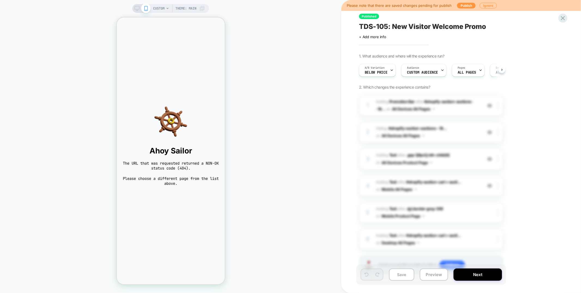
scroll to position [0, 0]
click at [168, 10] on div "CUSTOM Theme: MAIN" at bounding box center [179, 8] width 52 height 9
click at [161, 9] on span "CUSTOM" at bounding box center [158, 8] width 11 height 9
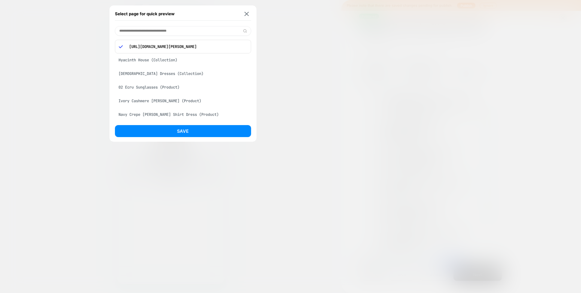
scroll to position [49, 0]
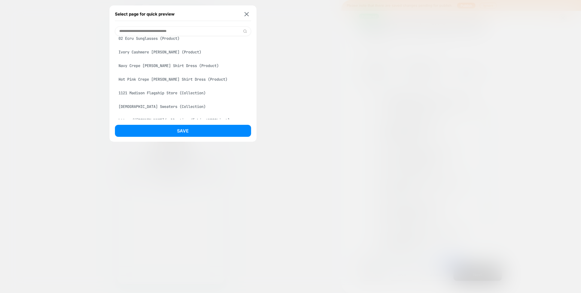
click at [163, 80] on div "Hot Pink Crepe Callahan Shirt Dress (Product)" at bounding box center [183, 79] width 136 height 10
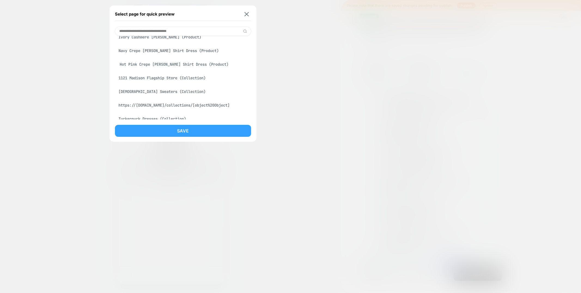
scroll to position [34, 0]
click at [155, 134] on button "Save" at bounding box center [183, 131] width 136 height 12
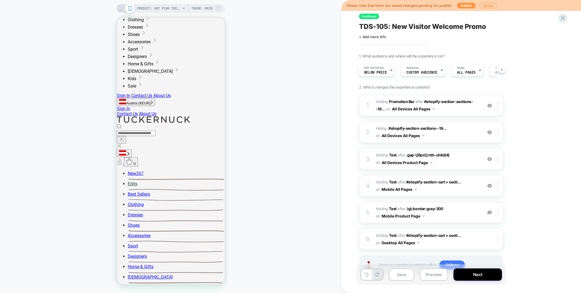
scroll to position [0, 0]
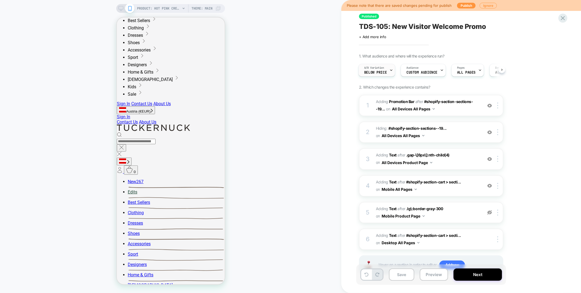
click at [379, 75] on div "A/B Variation Below price" at bounding box center [375, 70] width 33 height 12
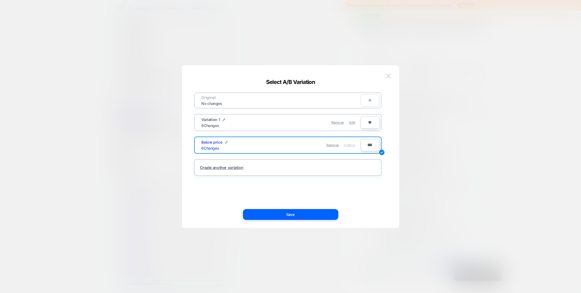
click at [388, 75] on img at bounding box center [388, 75] width 5 height 5
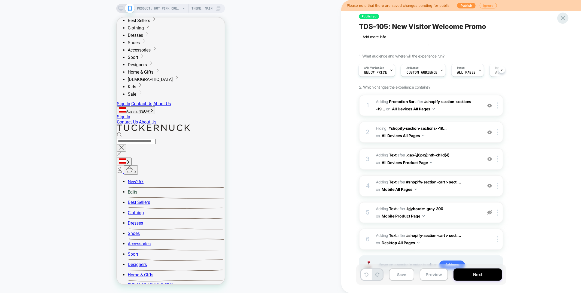
click at [562, 17] on icon at bounding box center [563, 18] width 4 height 4
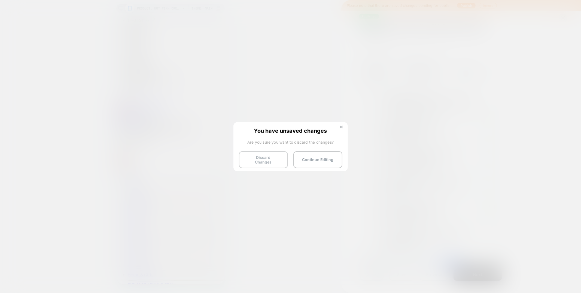
click at [248, 157] on button "Discard Changes" at bounding box center [263, 159] width 49 height 17
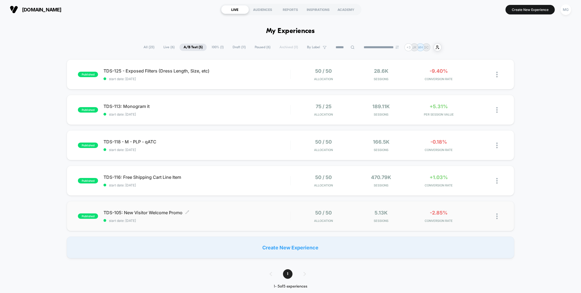
click at [216, 215] on span "TDS-105: New Visitor Welcome Promo Click to edit experience details" at bounding box center [196, 212] width 186 height 5
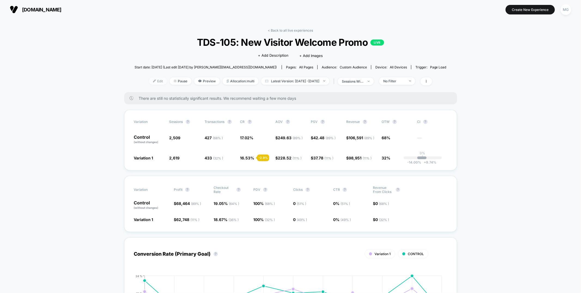
click at [151, 81] on span "Edit" at bounding box center [158, 80] width 18 height 7
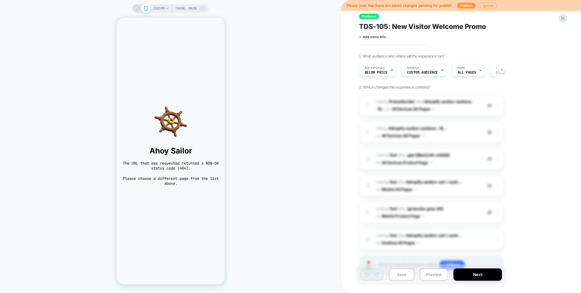
scroll to position [0, 0]
click at [164, 8] on span "CUSTOM" at bounding box center [158, 8] width 11 height 9
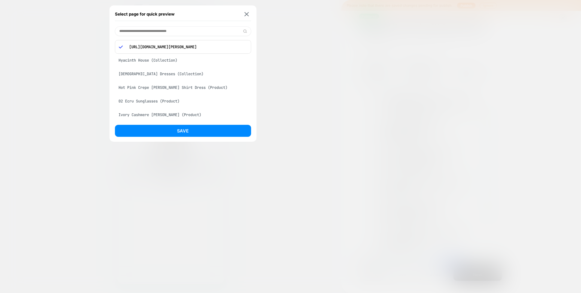
scroll to position [8, 0]
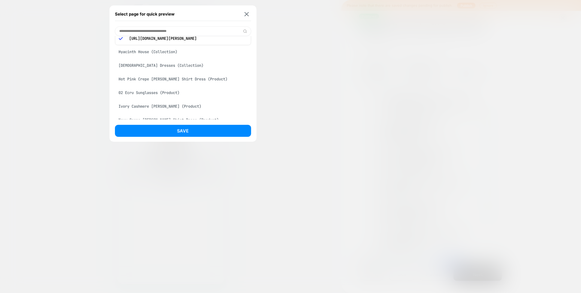
click at [179, 79] on div "Hot Pink Crepe Callahan Shirt Dress (Product)" at bounding box center [183, 79] width 136 height 10
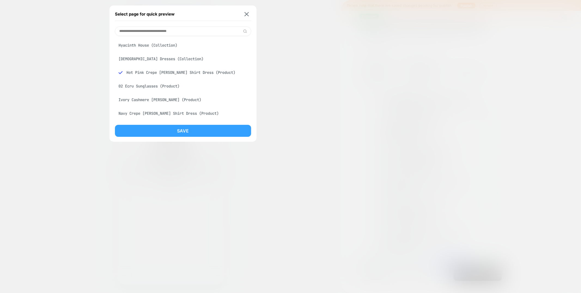
click at [171, 136] on button "Save" at bounding box center [183, 131] width 136 height 12
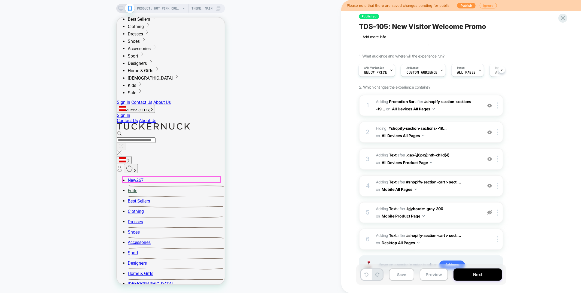
scroll to position [75, 0]
click at [385, 71] on span "Below price" at bounding box center [375, 73] width 23 height 4
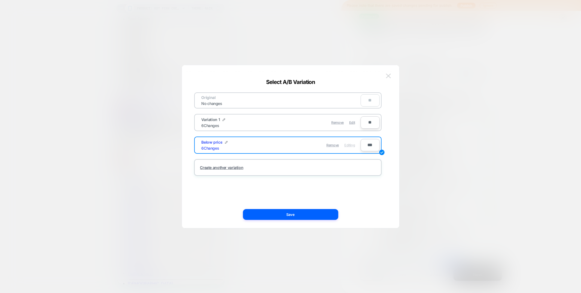
scroll to position [0, 0]
click at [386, 73] on img at bounding box center [388, 75] width 5 height 5
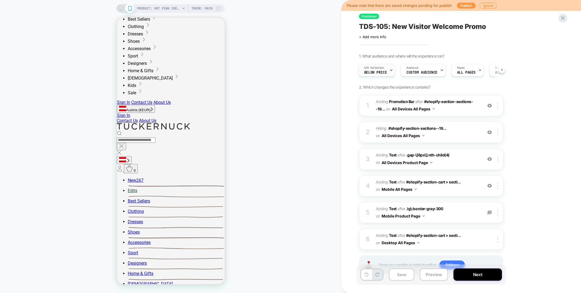
click at [388, 70] on div "A/B Variation Below price" at bounding box center [375, 70] width 33 height 12
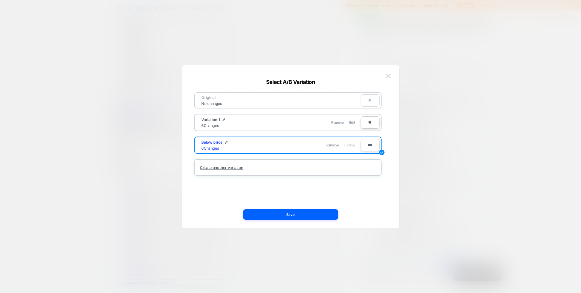
click at [352, 122] on span "Edit" at bounding box center [352, 122] width 6 height 4
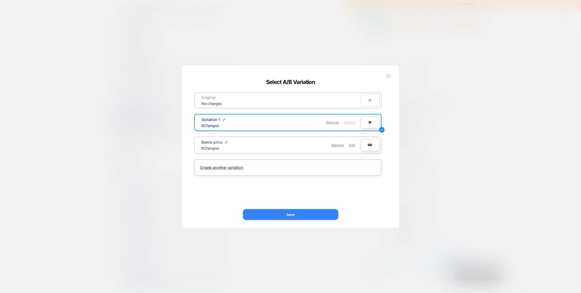
click at [291, 216] on button "Save" at bounding box center [290, 214] width 95 height 11
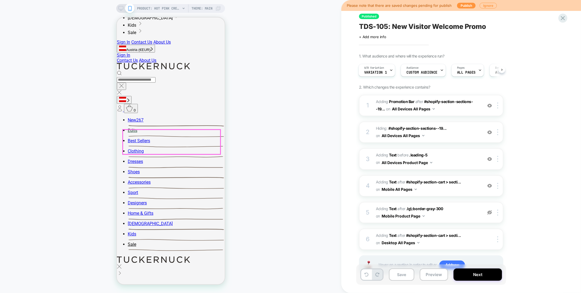
scroll to position [157, 0]
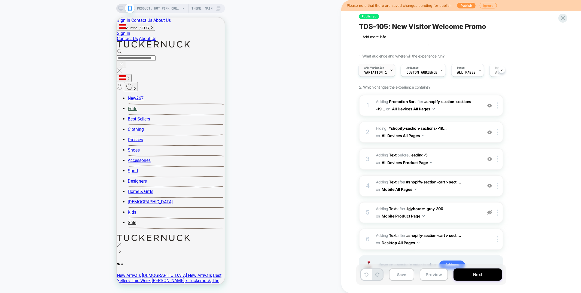
click at [379, 72] on span "Variation 1" at bounding box center [375, 73] width 23 height 4
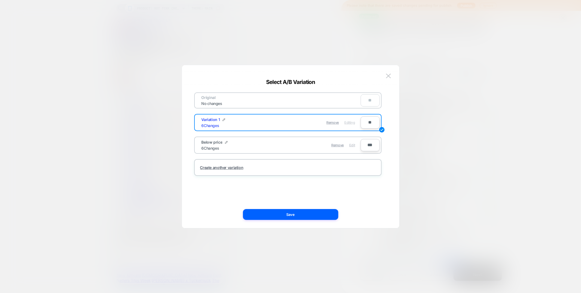
click at [351, 143] on span "Edit" at bounding box center [352, 145] width 6 height 4
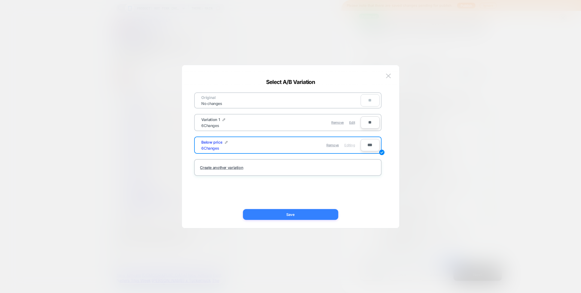
click at [306, 216] on button "Save" at bounding box center [290, 214] width 95 height 11
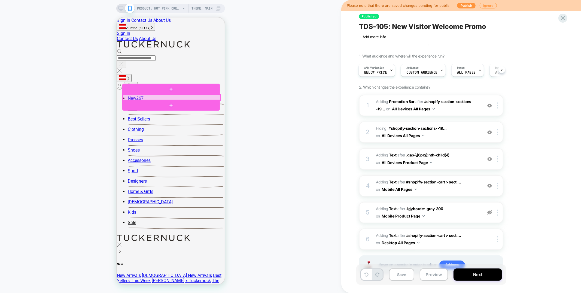
scroll to position [131, 0]
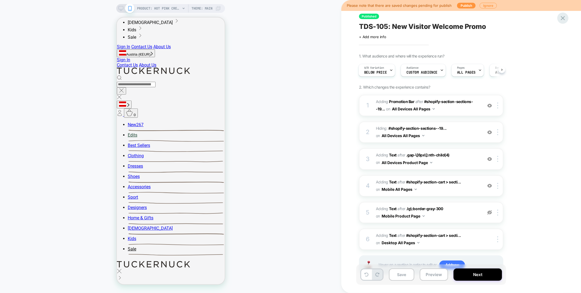
click at [566, 17] on icon at bounding box center [562, 17] width 7 height 7
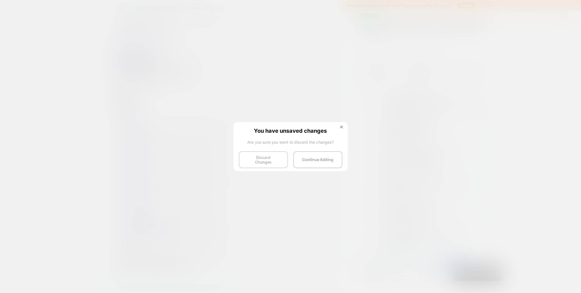
click at [249, 156] on button "Discard Changes" at bounding box center [263, 159] width 49 height 17
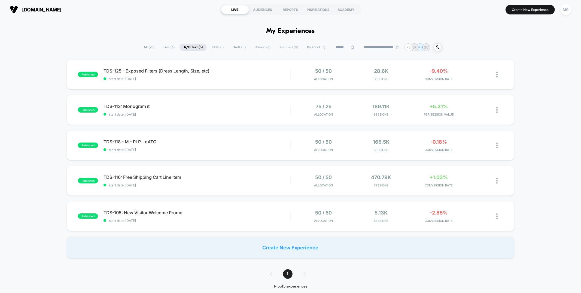
click at [231, 47] on span "Draft ( 11 )" at bounding box center [238, 47] width 21 height 7
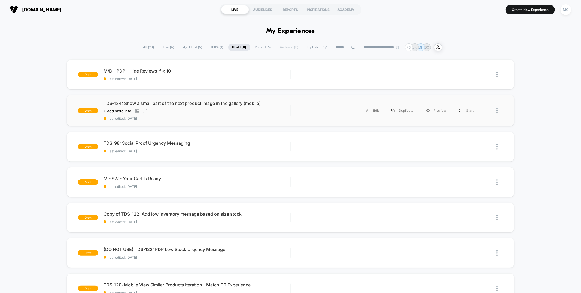
click at [194, 118] on span "last edited: 9/3/2025" at bounding box center [196, 118] width 186 height 4
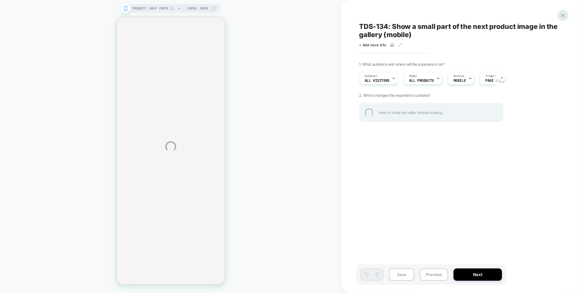
click at [563, 19] on div at bounding box center [562, 15] width 11 height 11
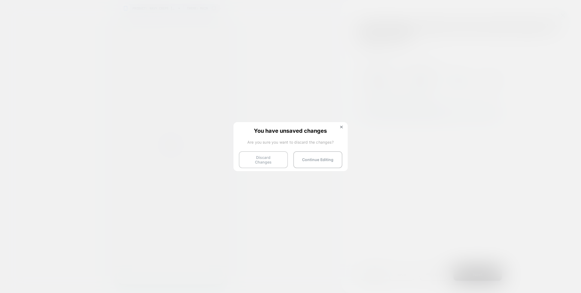
click at [264, 153] on button "Discard Changes" at bounding box center [263, 159] width 49 height 17
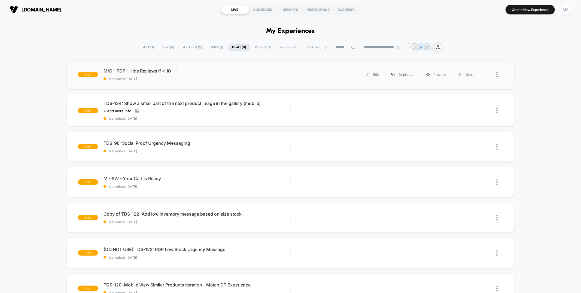
click at [188, 74] on div "M/D - PDP - Hide Reviews if < 10 Click to edit experience details Click to edit…" at bounding box center [196, 74] width 186 height 13
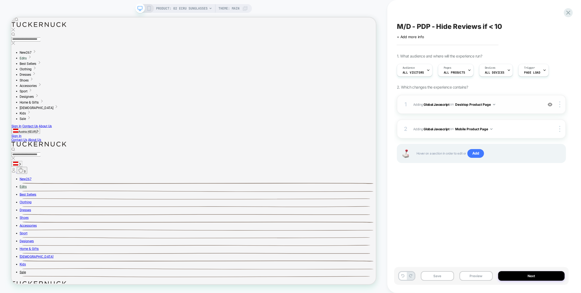
click at [502, 105] on span "Adding Global Javascript on Desktop Product Page" at bounding box center [476, 104] width 127 height 7
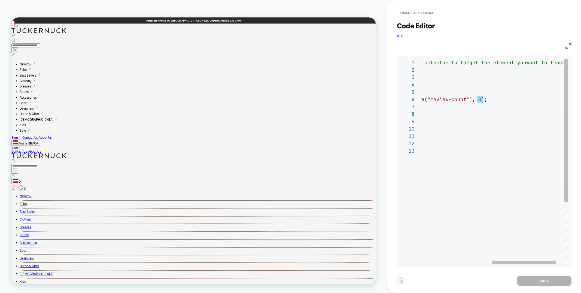
scroll to position [37, 220]
drag, startPoint x: 477, startPoint y: 99, endPoint x: 482, endPoint y: 98, distance: 4.1
click at [482, 98] on div "const SELECTOR = `product-reviews-count` ; // Update this selector to target th…" at bounding box center [424, 205] width 324 height 293
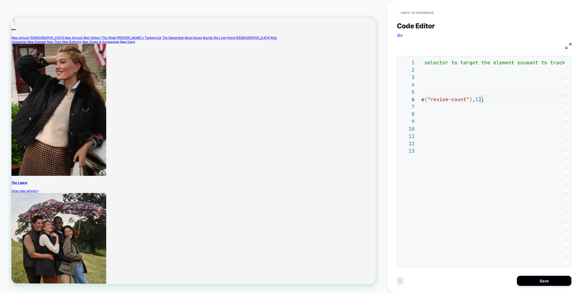
scroll to position [0, 0]
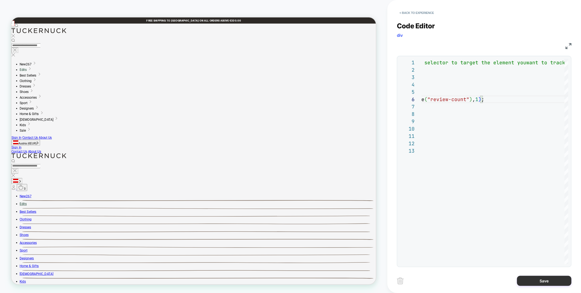
type textarea "**********"
click at [538, 277] on button "Save" at bounding box center [544, 280] width 54 height 10
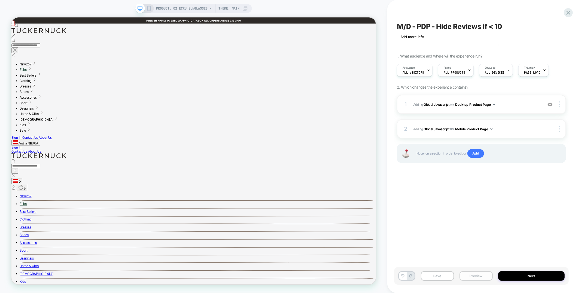
click at [465, 274] on button "Preview" at bounding box center [475, 276] width 33 height 10
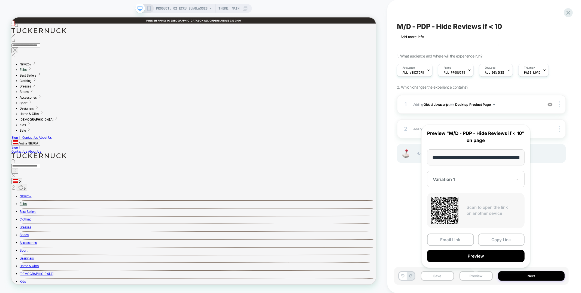
click at [398, 192] on div "M/D - PDP - Hide Reviews if < 10 Click to edit experience details + Add more in…" at bounding box center [481, 146] width 174 height 282
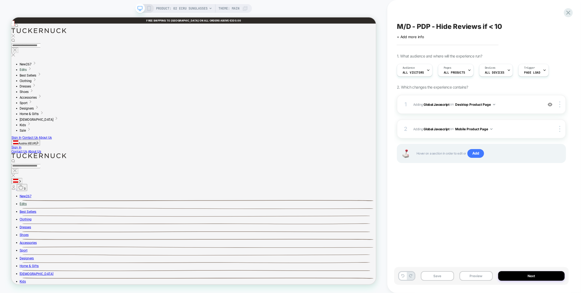
click at [148, 6] on rect at bounding box center [149, 8] width 3 height 4
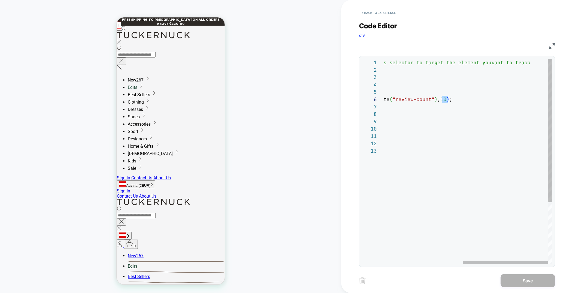
click at [0, 0] on div "const SELECTOR = `product-reviews-count` ; // Update this selector to target th…" at bounding box center [0, 0] width 0 height 0
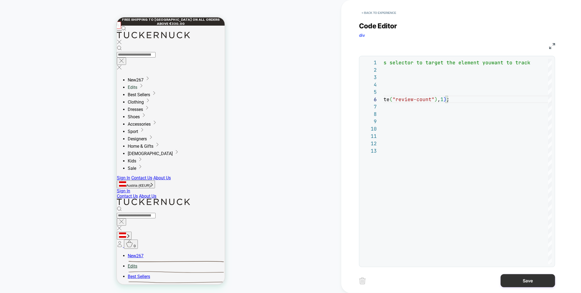
type textarea "**********"
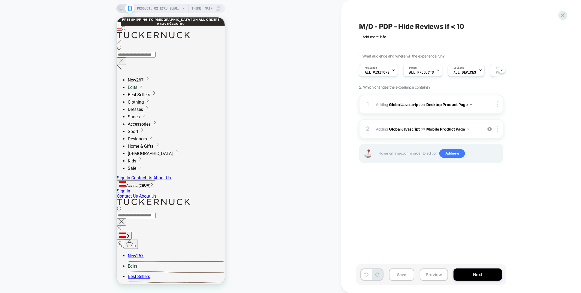
click at [34, 80] on span "M/D - PDP - Hide Reviews if < 10" at bounding box center [31, 83] width 6 height 6
drag, startPoint x: 445, startPoint y: 26, endPoint x: 465, endPoint y: 26, distance: 19.3
click at [0, 0] on textarea "**********" at bounding box center [0, 0] width 0 height 0
type textarea "**********"
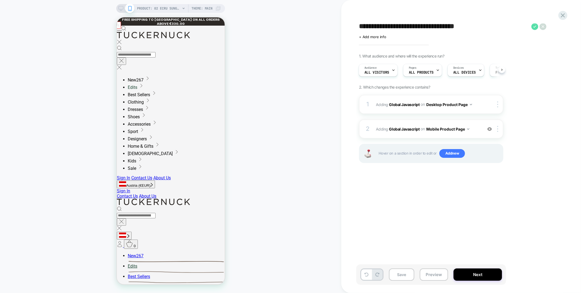
click at [535, 26] on icon at bounding box center [534, 26] width 7 height 7
click at [0, 0] on button "Save" at bounding box center [0, 0] width 0 height 0
